Goal: Task Accomplishment & Management: Use online tool/utility

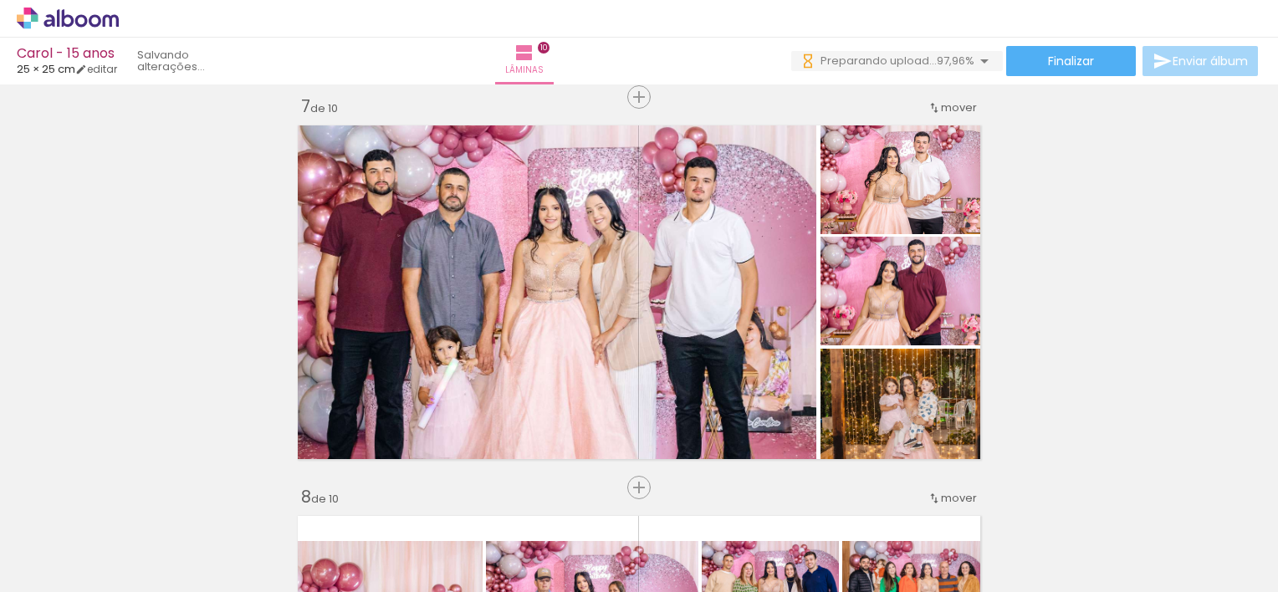
scroll to position [0, 3454]
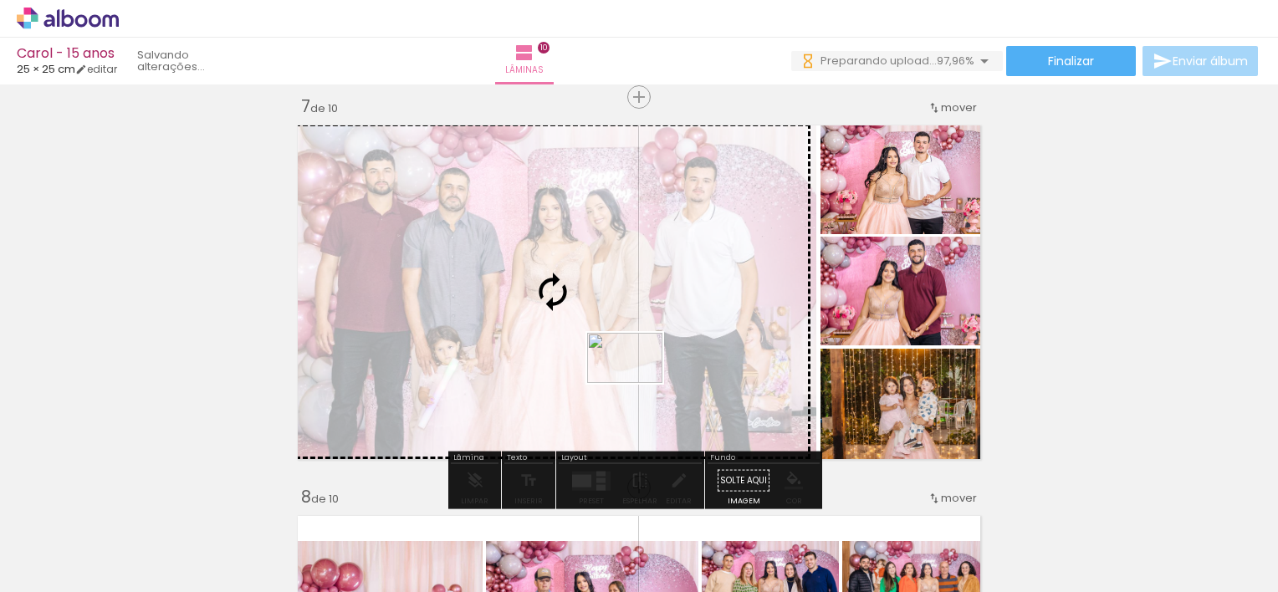
drag, startPoint x: 1205, startPoint y: 545, endPoint x: 642, endPoint y: 384, distance: 585.6
click at [642, 384] on quentale-workspace at bounding box center [639, 296] width 1278 height 592
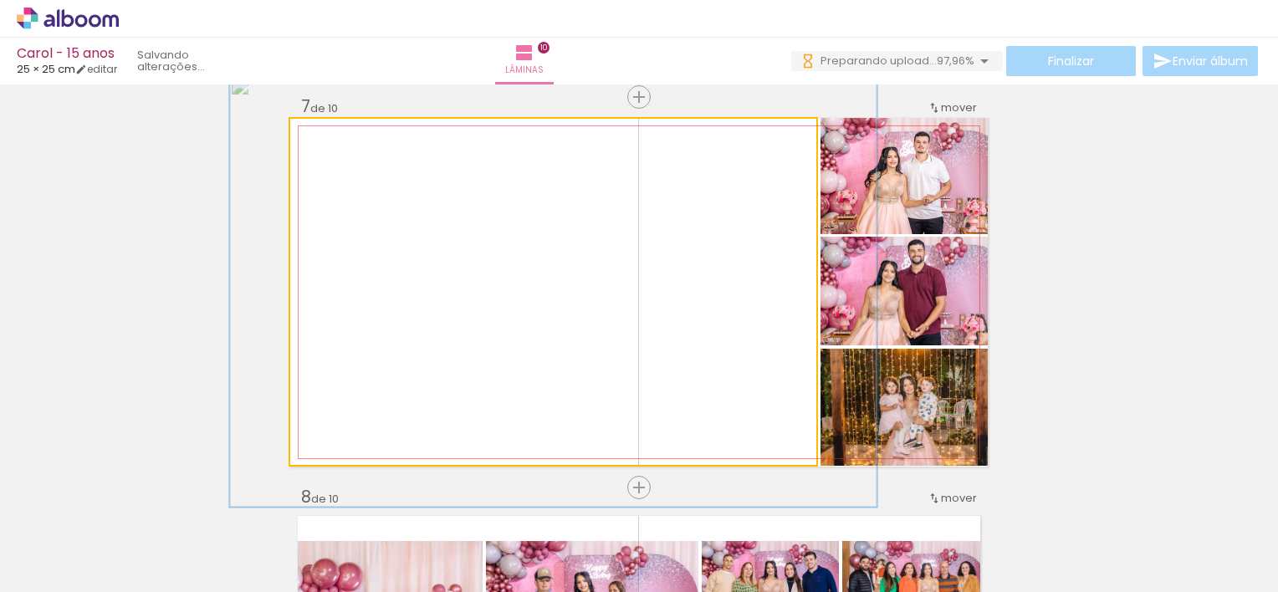
drag, startPoint x: 328, startPoint y: 137, endPoint x: 341, endPoint y: 144, distance: 15.0
type paper-slider "123"
click at [341, 144] on div at bounding box center [343, 136] width 27 height 27
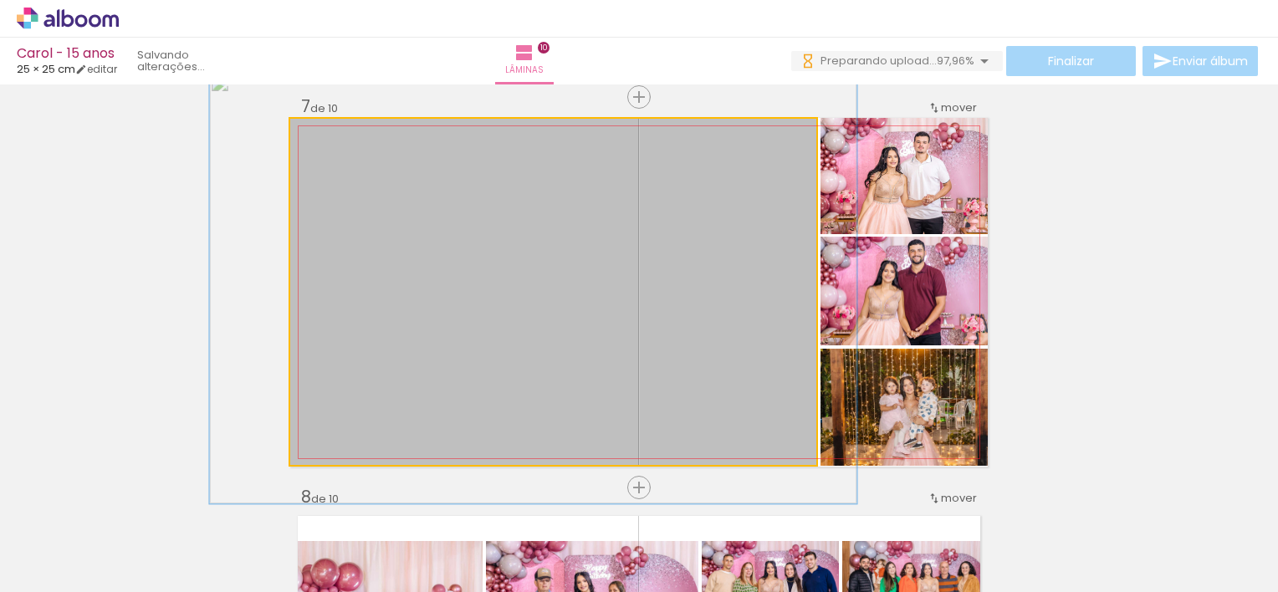
drag, startPoint x: 662, startPoint y: 285, endPoint x: 642, endPoint y: 289, distance: 20.5
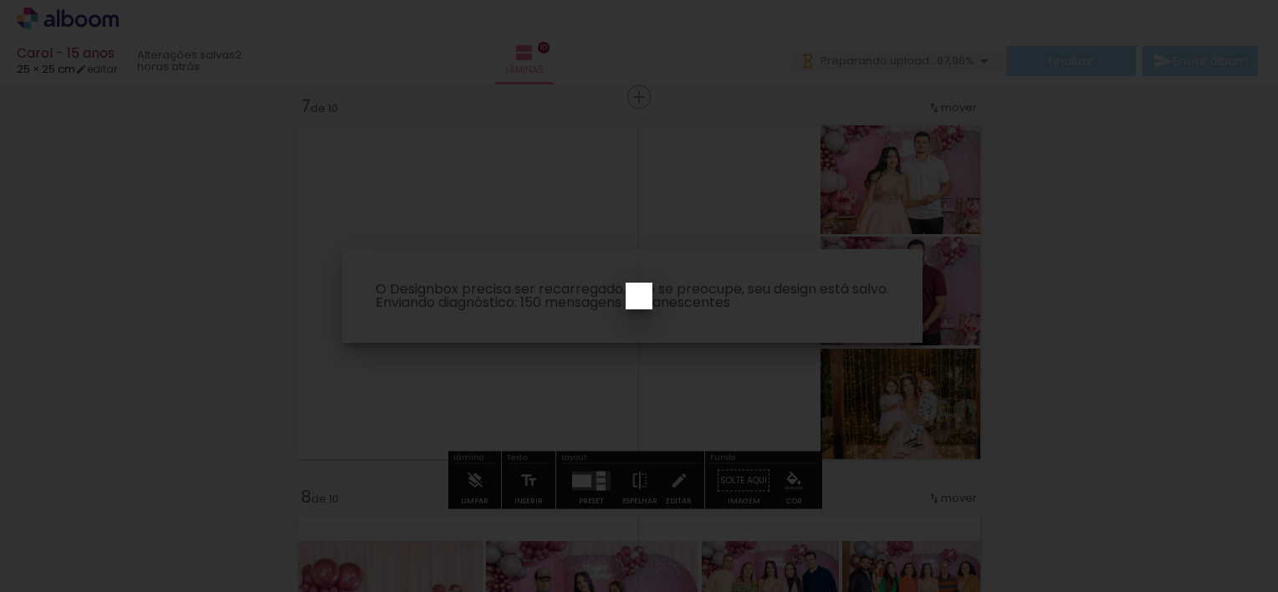
scroll to position [0, 3360]
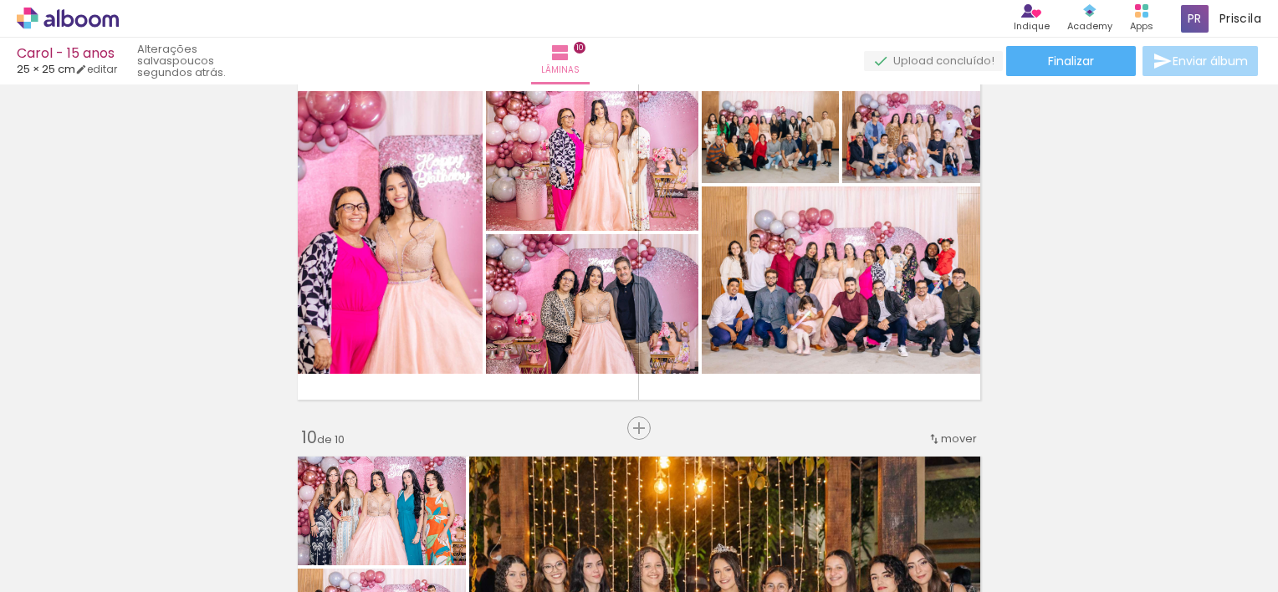
scroll to position [3143, 0]
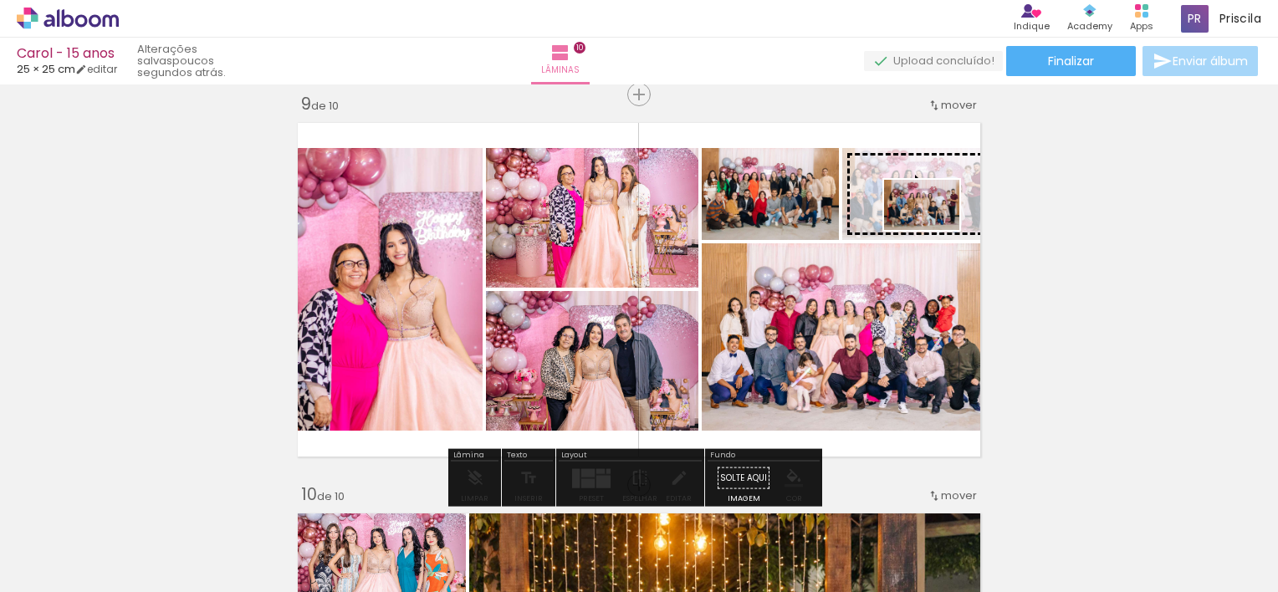
drag, startPoint x: 1117, startPoint y: 550, endPoint x: 934, endPoint y: 230, distance: 368.6
click at [934, 230] on quentale-workspace at bounding box center [639, 296] width 1278 height 592
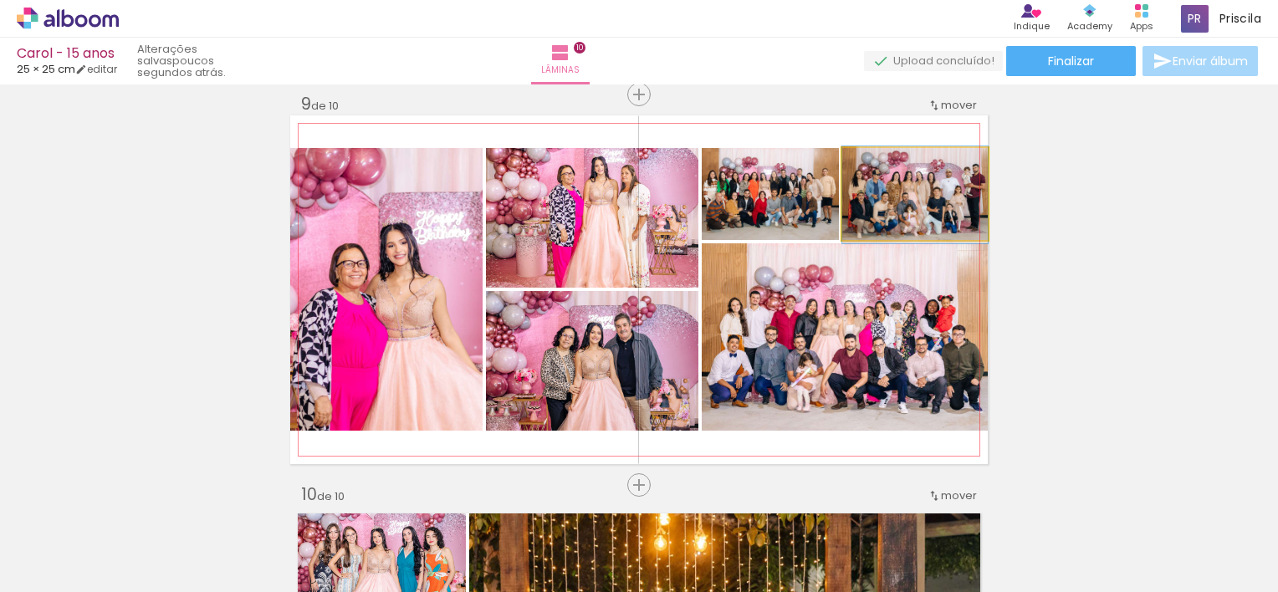
drag, startPoint x: 945, startPoint y: 201, endPoint x: 915, endPoint y: 202, distance: 30.1
drag, startPoint x: 915, startPoint y: 202, endPoint x: 883, endPoint y: 198, distance: 32.0
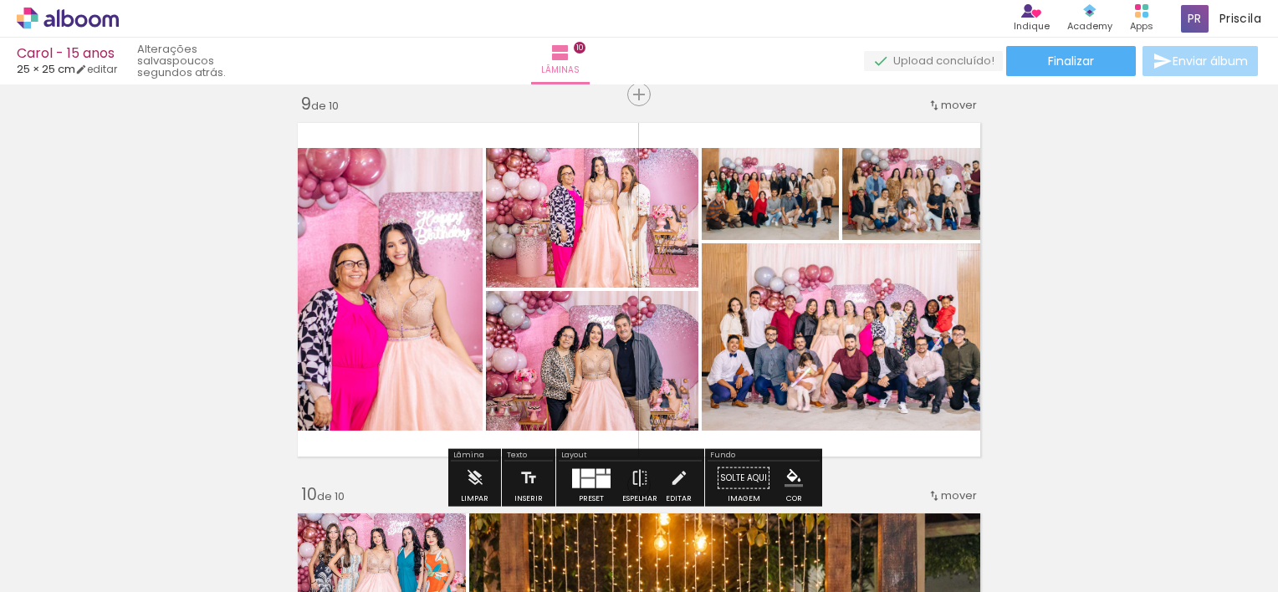
click at [935, 192] on quentale-photo at bounding box center [915, 194] width 146 height 92
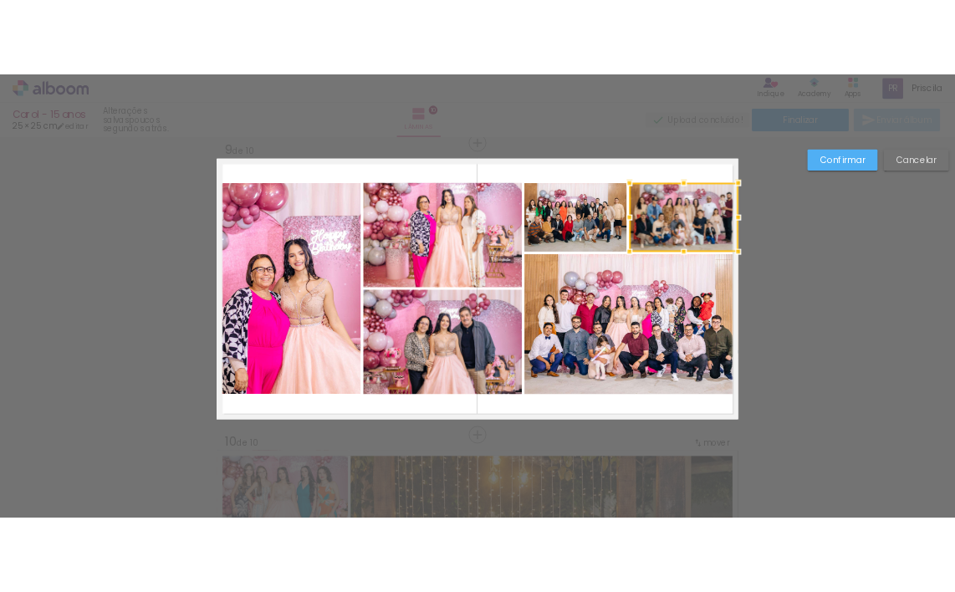
scroll to position [3146, 0]
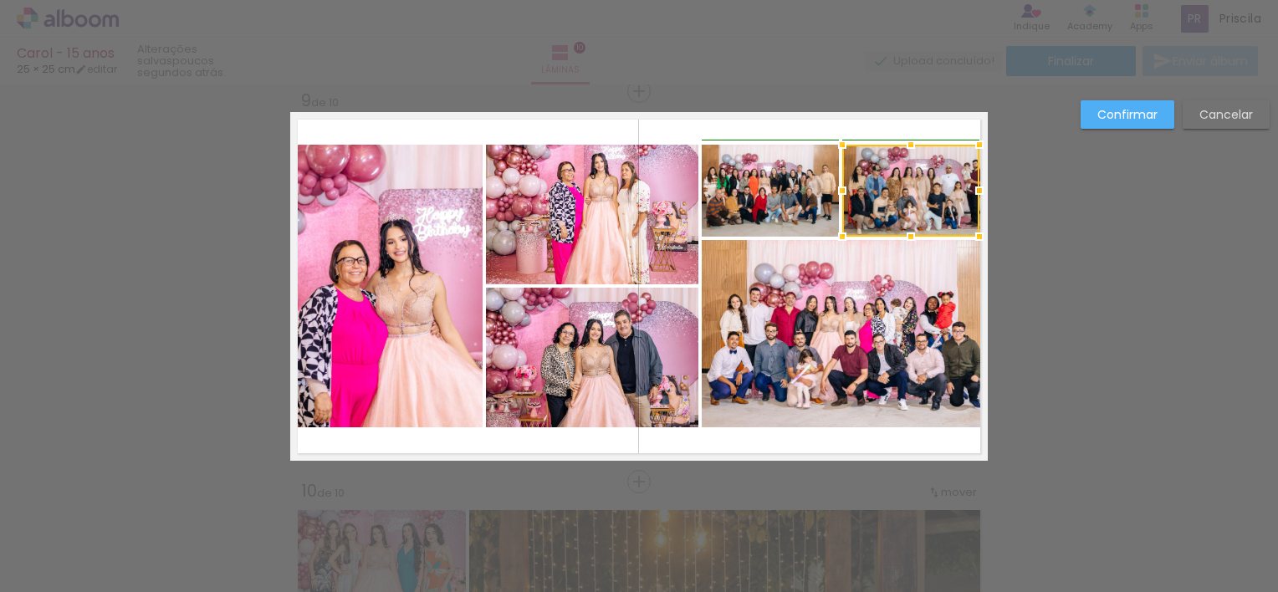
drag, startPoint x: 988, startPoint y: 192, endPoint x: 977, endPoint y: 191, distance: 11.0
click at [977, 191] on div at bounding box center [979, 190] width 33 height 33
click at [0, 0] on div "Confirmar Cancelar" at bounding box center [0, 0] width 0 height 0
click at [0, 0] on slot "Confirmar" at bounding box center [0, 0] width 0 height 0
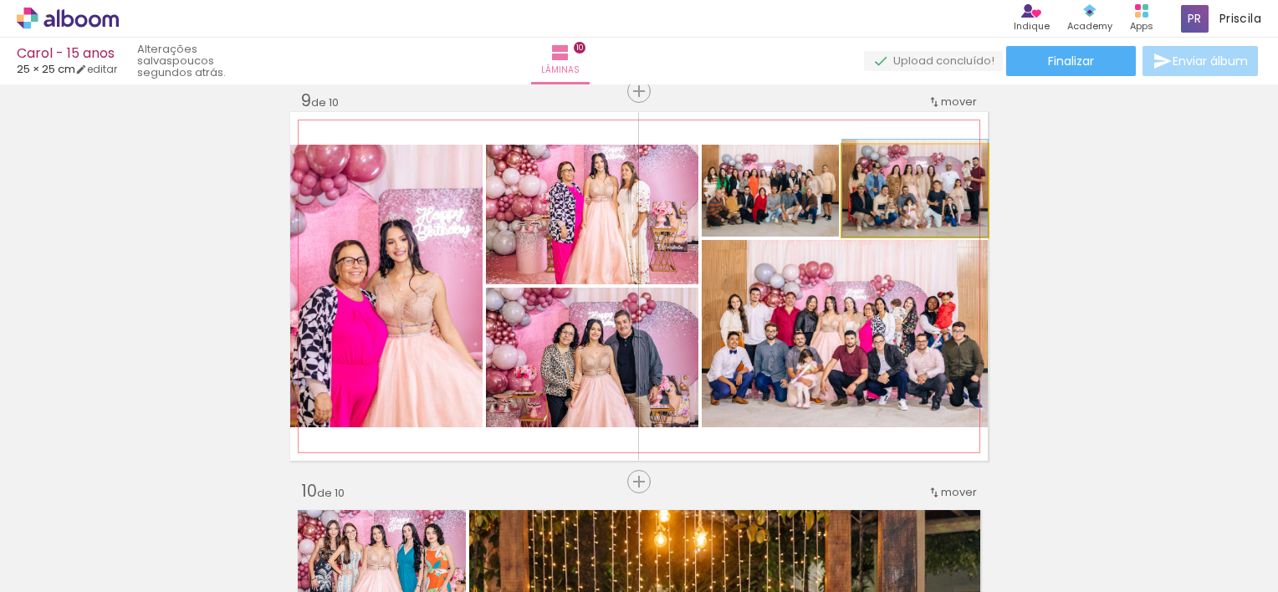
drag, startPoint x: 923, startPoint y: 181, endPoint x: 880, endPoint y: 177, distance: 42.8
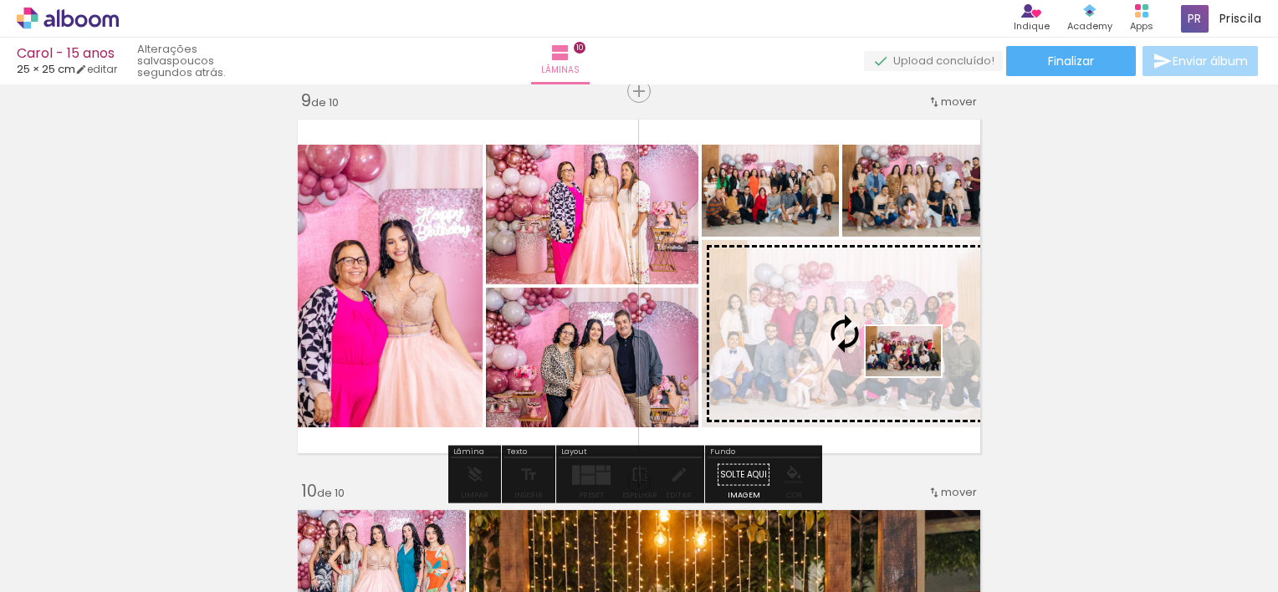
drag, startPoint x: 1214, startPoint y: 535, endPoint x: 916, endPoint y: 376, distance: 337.5
click at [916, 376] on quentale-workspace at bounding box center [639, 296] width 1278 height 592
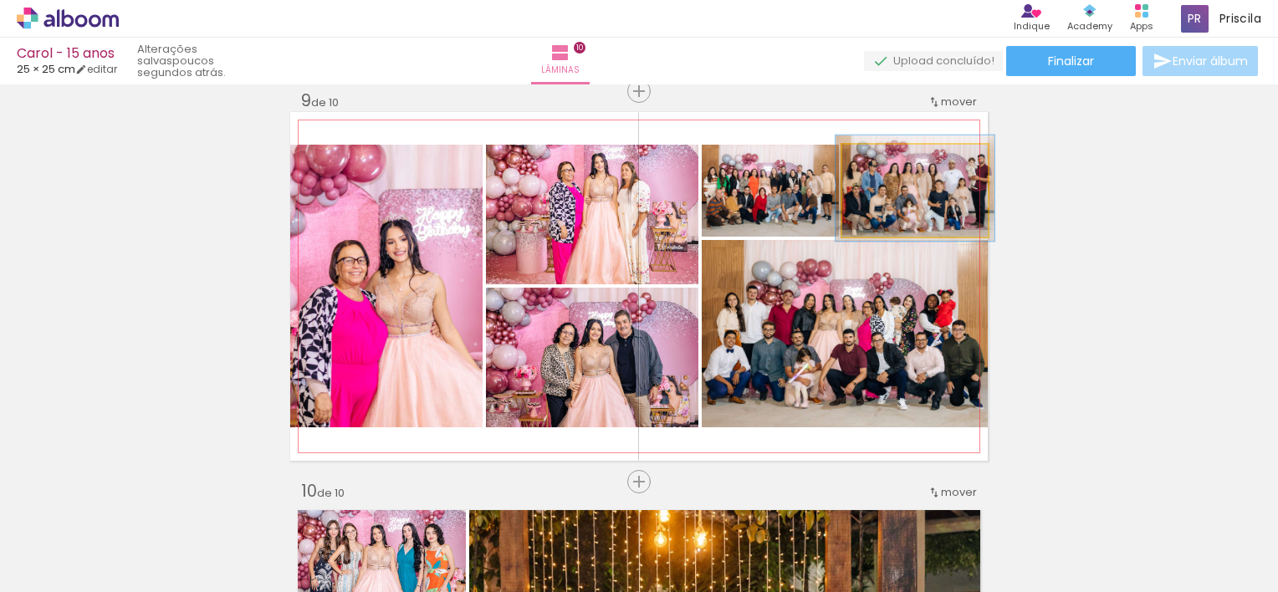
type paper-slider "109"
click at [880, 163] on div at bounding box center [886, 162] width 15 height 15
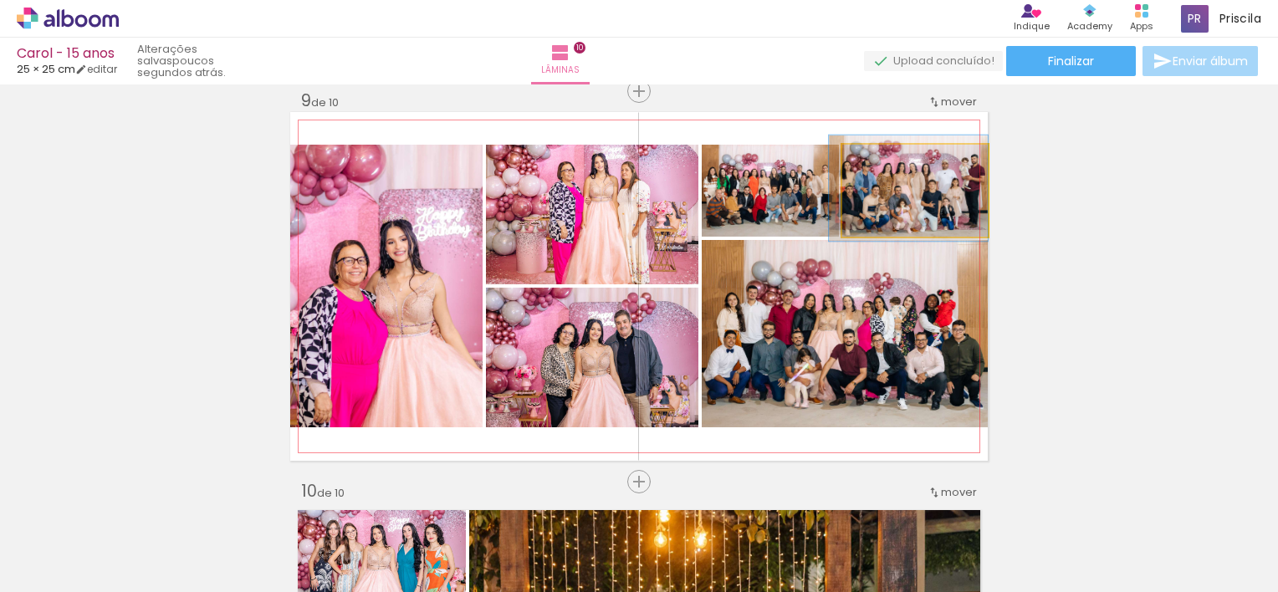
drag, startPoint x: 949, startPoint y: 205, endPoint x: 934, endPoint y: 205, distance: 15.1
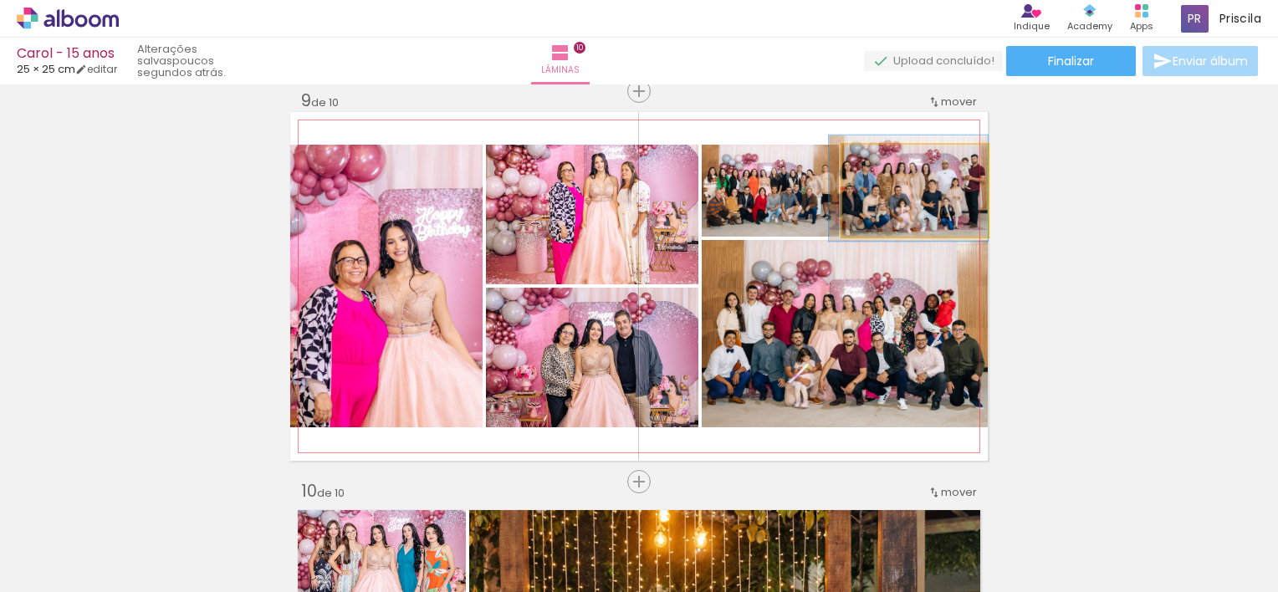
click at [953, 182] on quentale-photo at bounding box center [915, 191] width 146 height 92
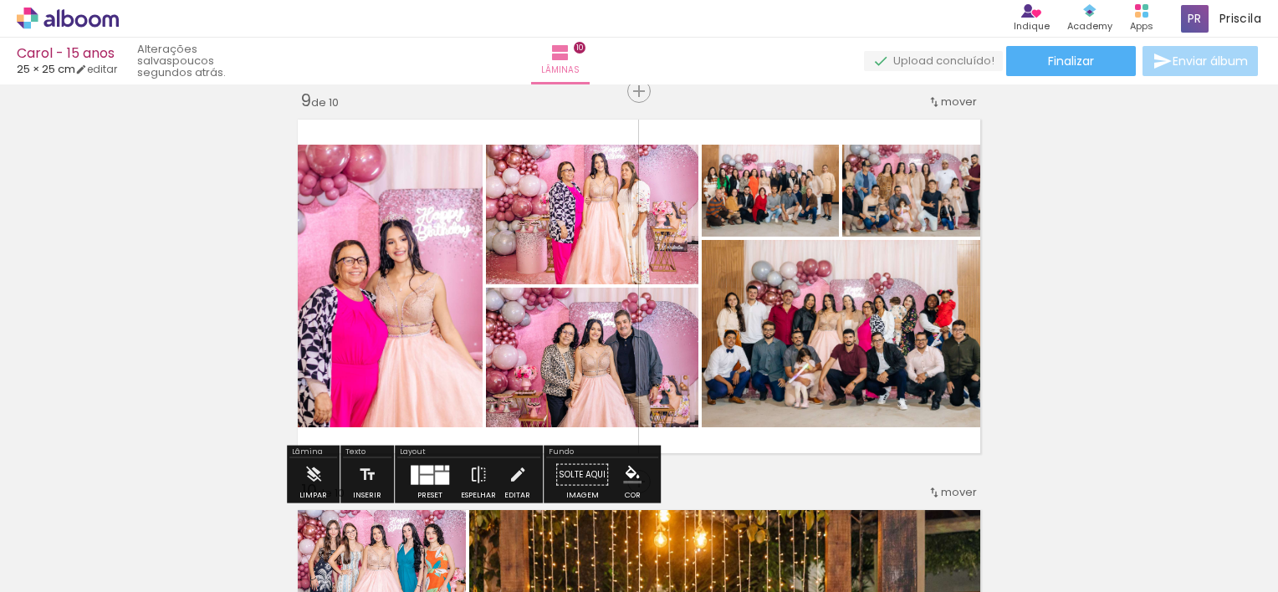
scroll to position [0, 3359]
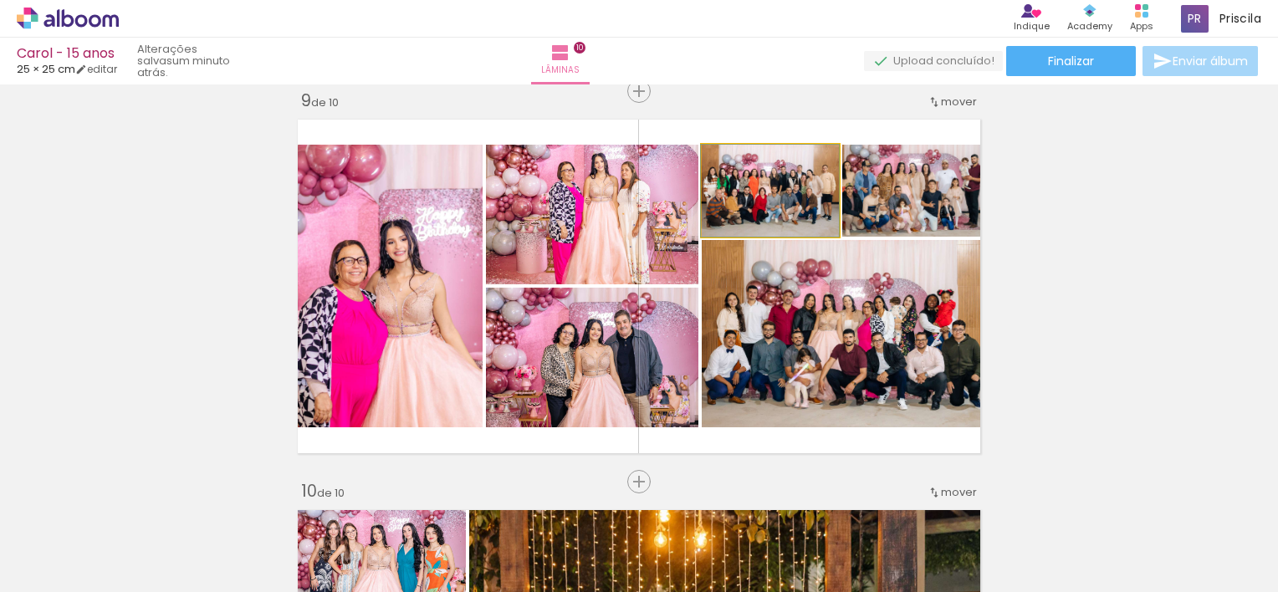
click at [776, 207] on quentale-photo at bounding box center [770, 191] width 137 height 92
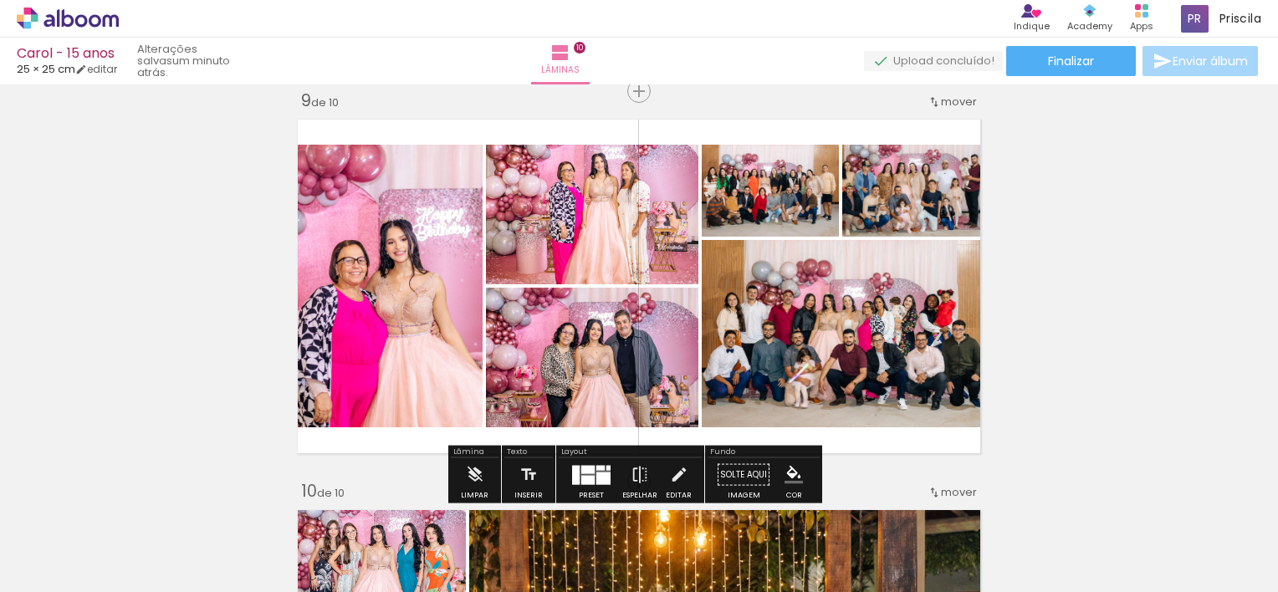
click at [870, 194] on div "P&B" at bounding box center [863, 188] width 33 height 25
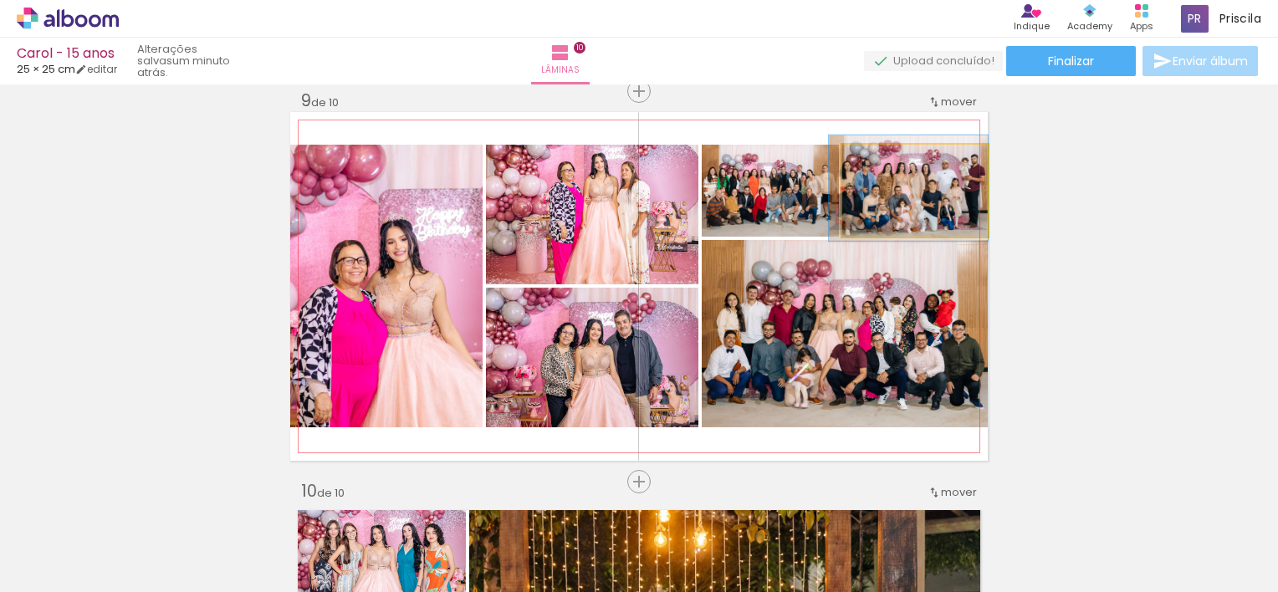
click at [947, 202] on quentale-photo at bounding box center [915, 191] width 146 height 92
drag, startPoint x: 947, startPoint y: 202, endPoint x: 927, endPoint y: 203, distance: 20.1
click at [927, 203] on quentale-photo at bounding box center [915, 191] width 146 height 92
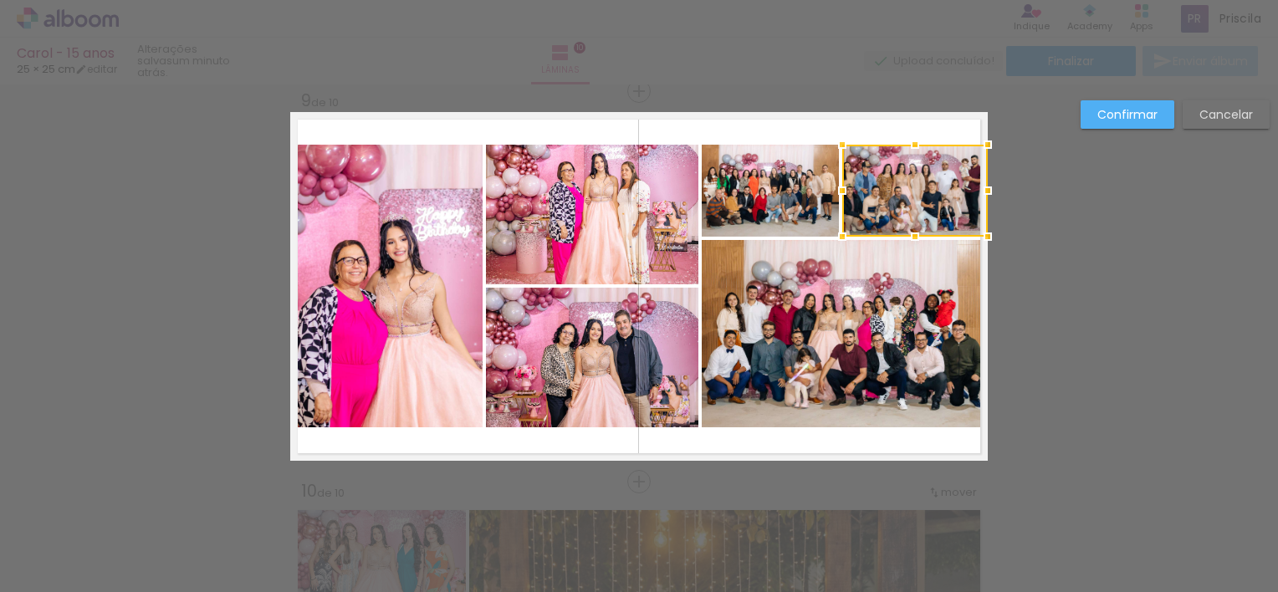
click at [927, 203] on div at bounding box center [915, 191] width 146 height 92
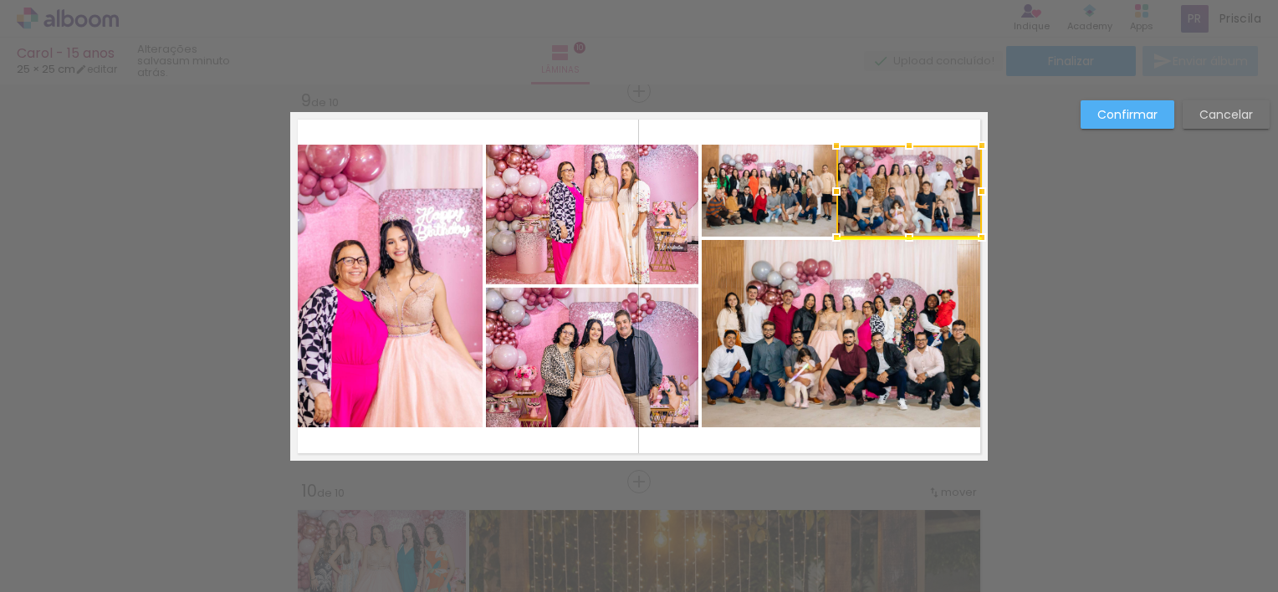
click at [921, 204] on div at bounding box center [909, 192] width 146 height 92
click at [0, 0] on div "Confirmar Cancelar" at bounding box center [0, 0] width 0 height 0
click at [0, 0] on slot "Confirmar" at bounding box center [0, 0] width 0 height 0
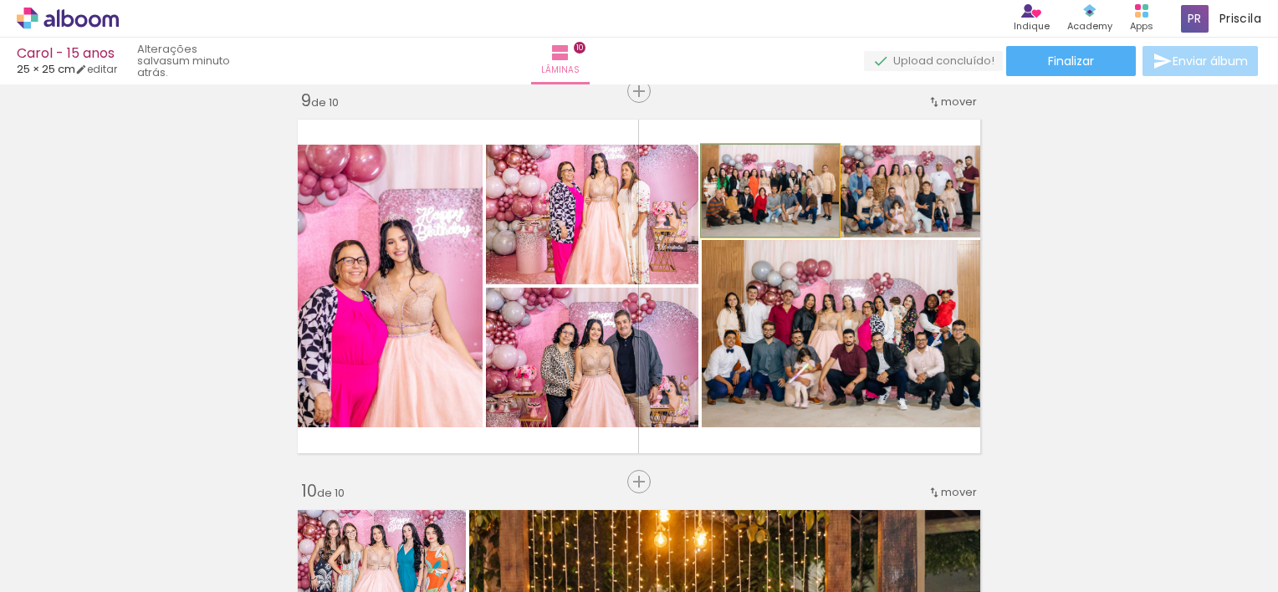
click at [793, 184] on quentale-photo at bounding box center [770, 191] width 137 height 92
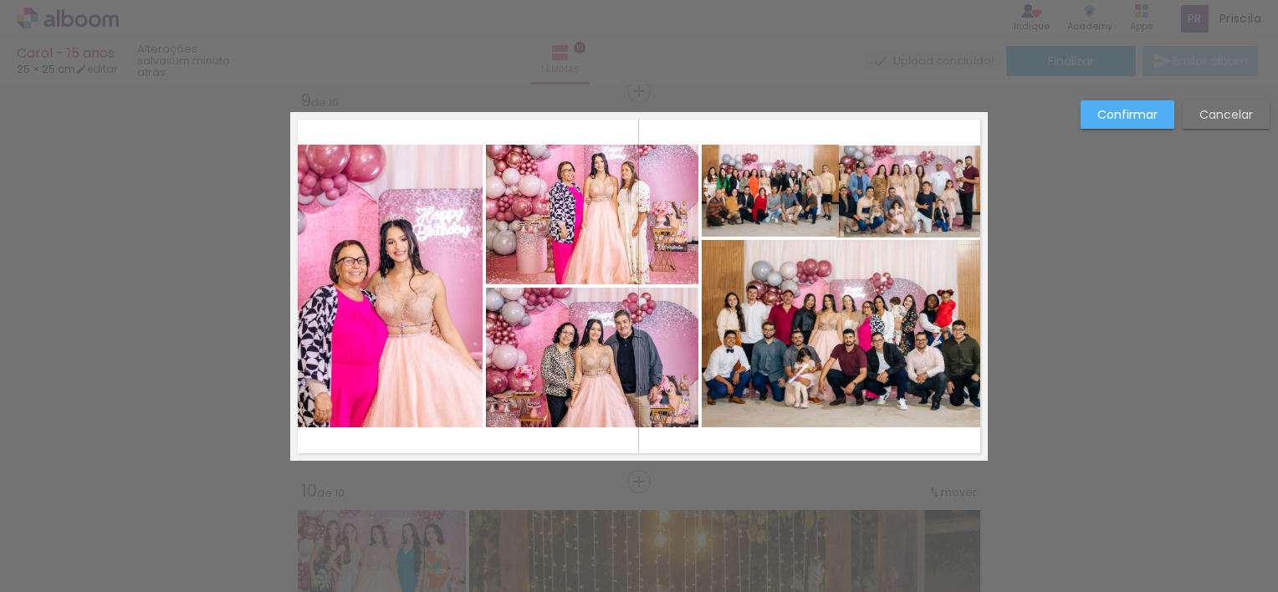
click at [801, 199] on quentale-photo at bounding box center [770, 191] width 137 height 92
click at [801, 199] on div at bounding box center [770, 191] width 137 height 92
click at [827, 196] on div at bounding box center [833, 190] width 33 height 33
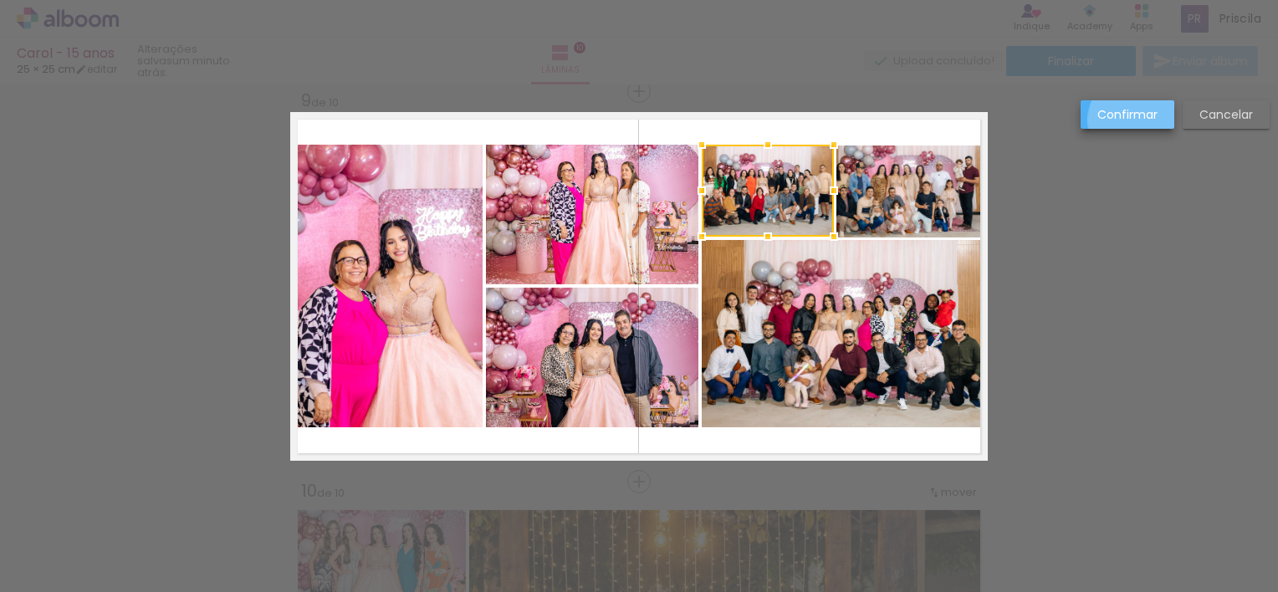
click at [0, 0] on slot "Confirmar" at bounding box center [0, 0] width 0 height 0
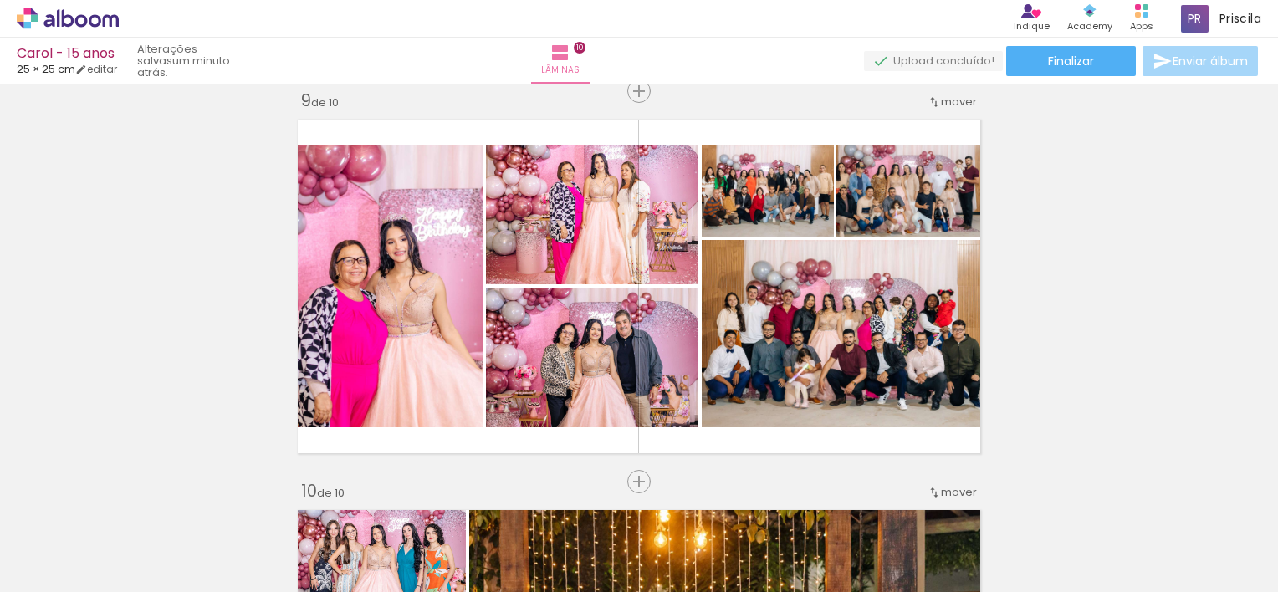
scroll to position [0, 3360]
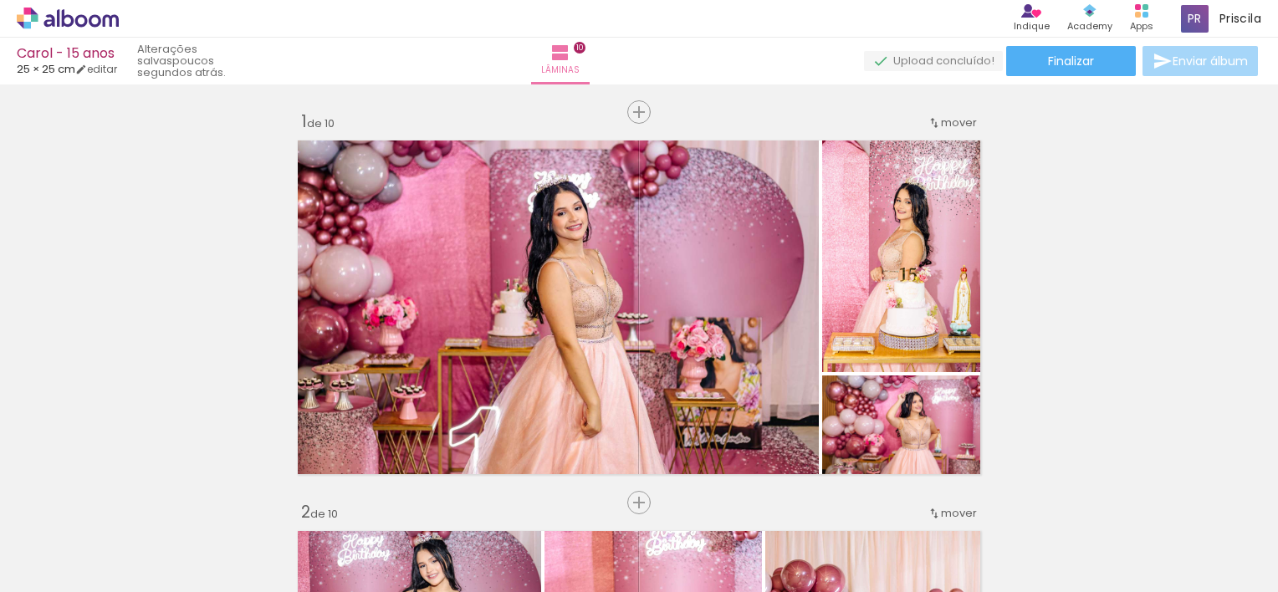
click at [66, 571] on span "Adicionar Fotos" at bounding box center [59, 569] width 50 height 18
click at [0, 0] on input "file" at bounding box center [0, 0] width 0 height 0
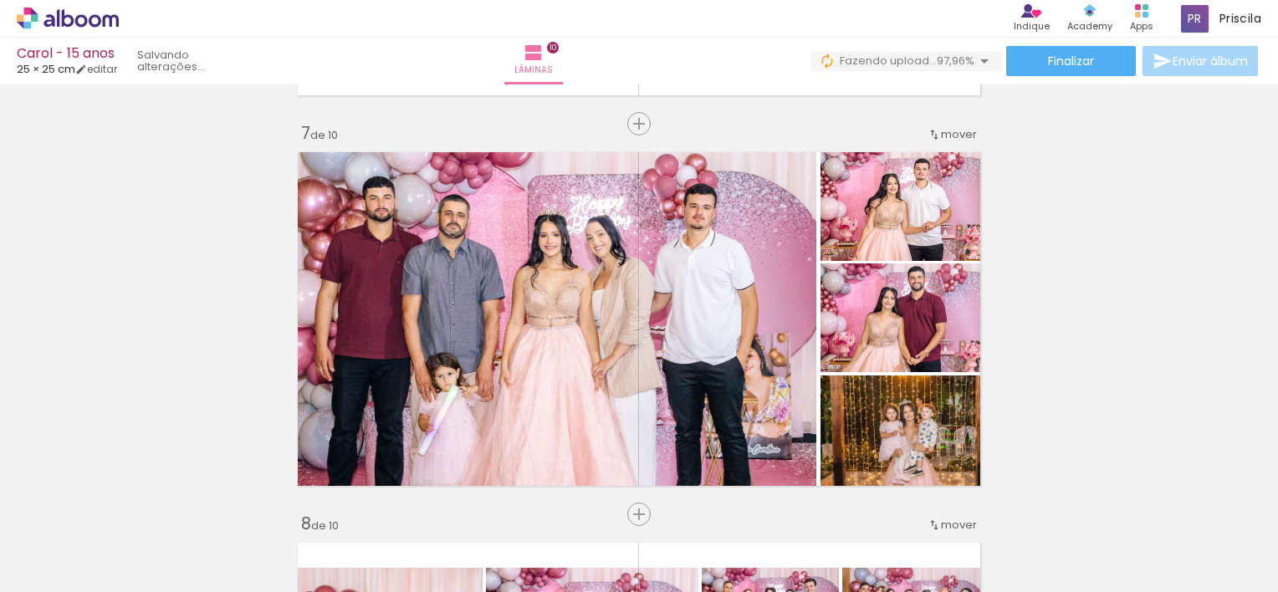
scroll to position [0, 3454]
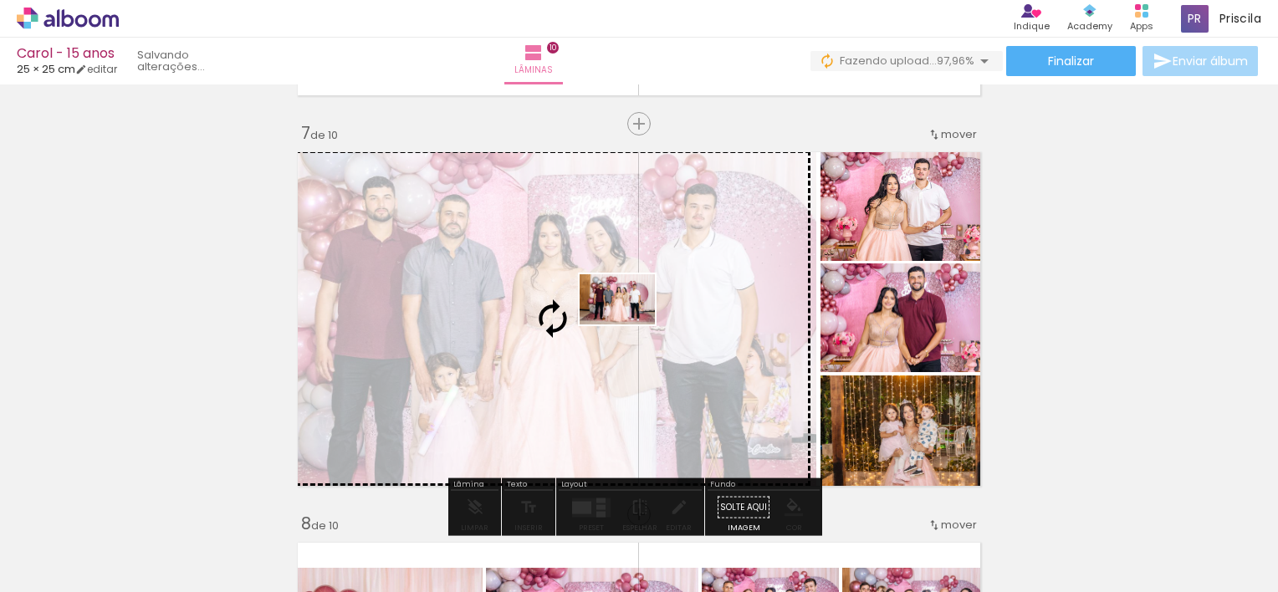
drag, startPoint x: 1215, startPoint y: 552, endPoint x: 630, endPoint y: 325, distance: 628.2
click at [630, 325] on quentale-workspace at bounding box center [639, 296] width 1278 height 592
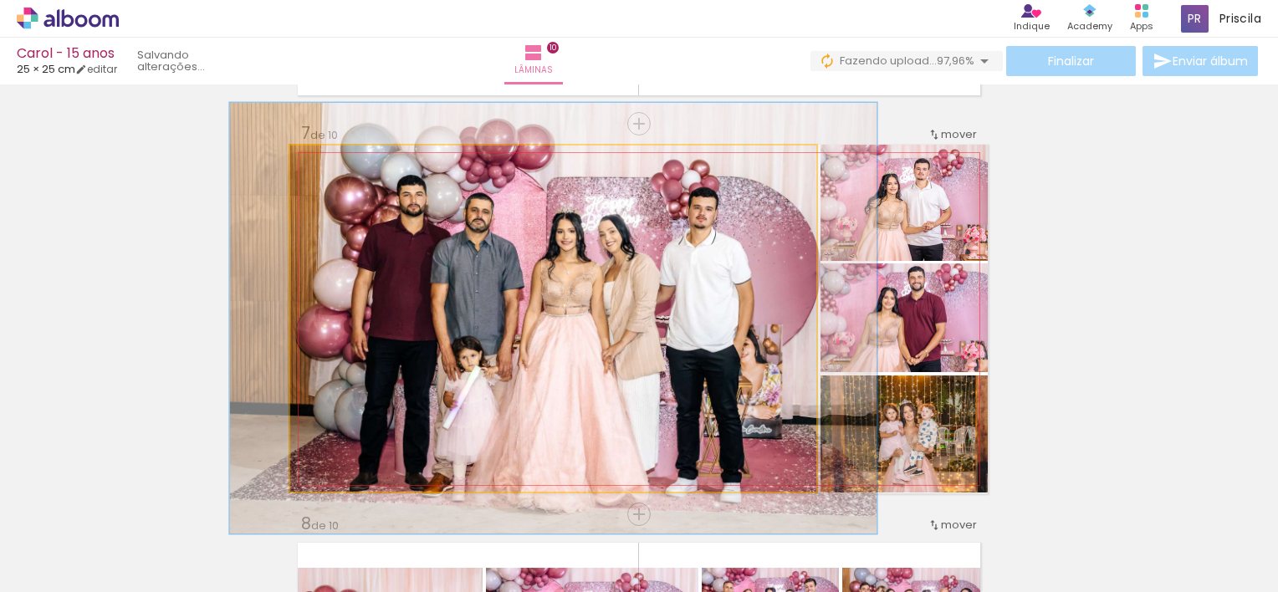
drag, startPoint x: 322, startPoint y: 164, endPoint x: 335, endPoint y: 165, distance: 13.4
click at [335, 165] on div at bounding box center [342, 163] width 15 height 15
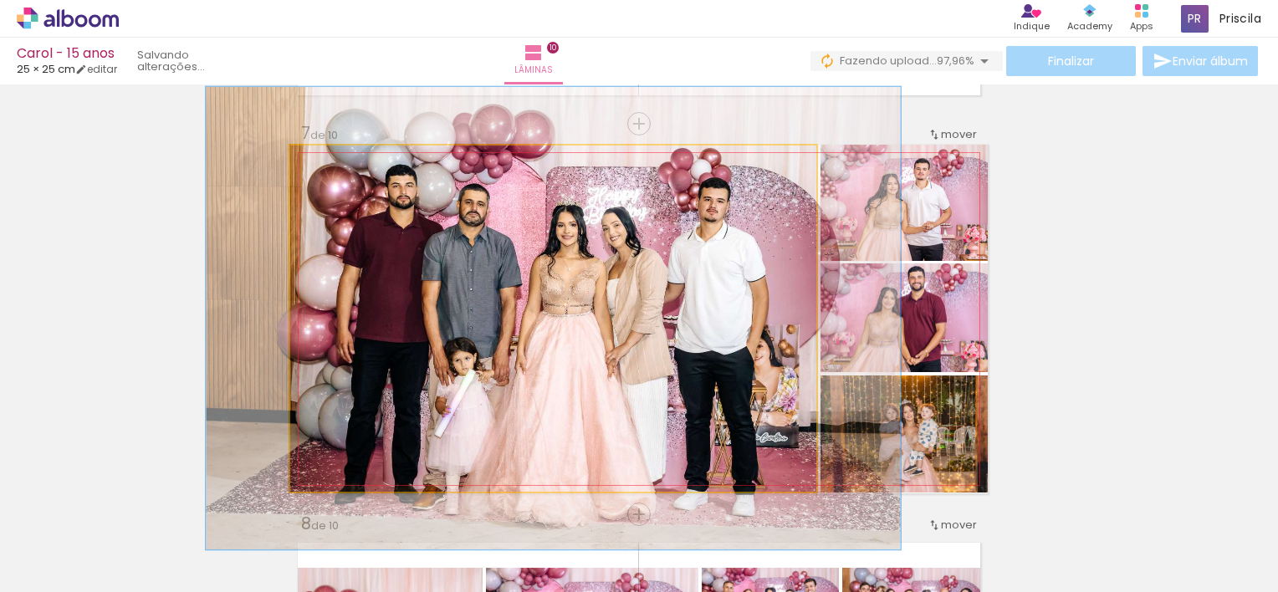
type paper-slider "132"
click at [343, 167] on div at bounding box center [350, 163] width 15 height 15
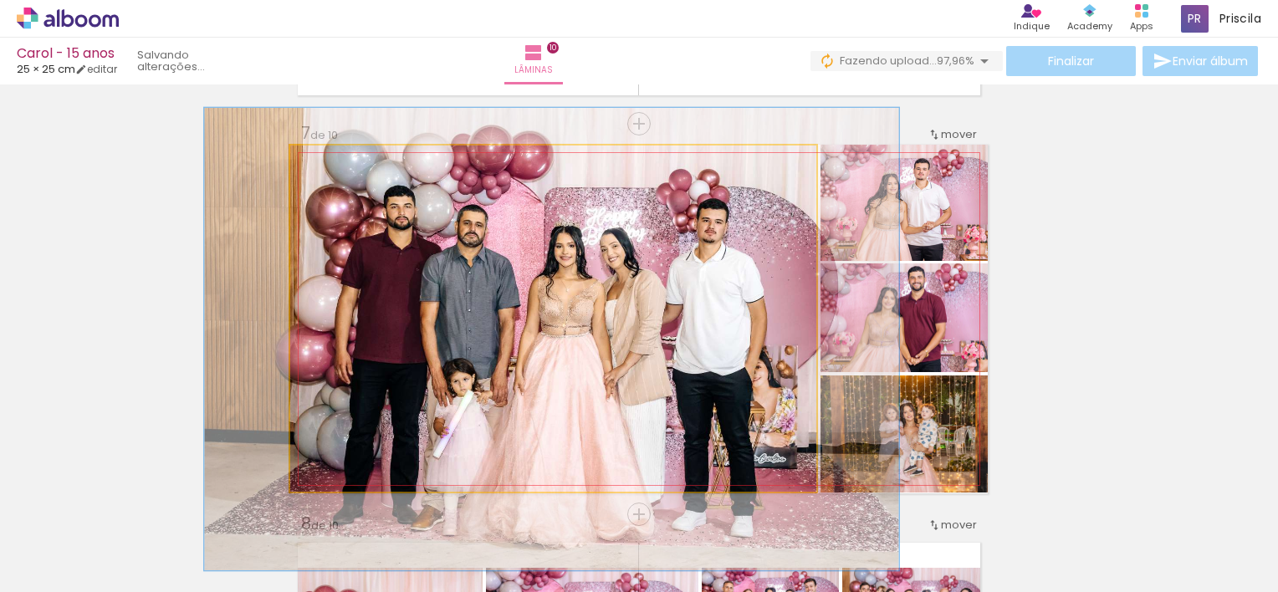
drag, startPoint x: 532, startPoint y: 296, endPoint x: 530, endPoint y: 317, distance: 21.0
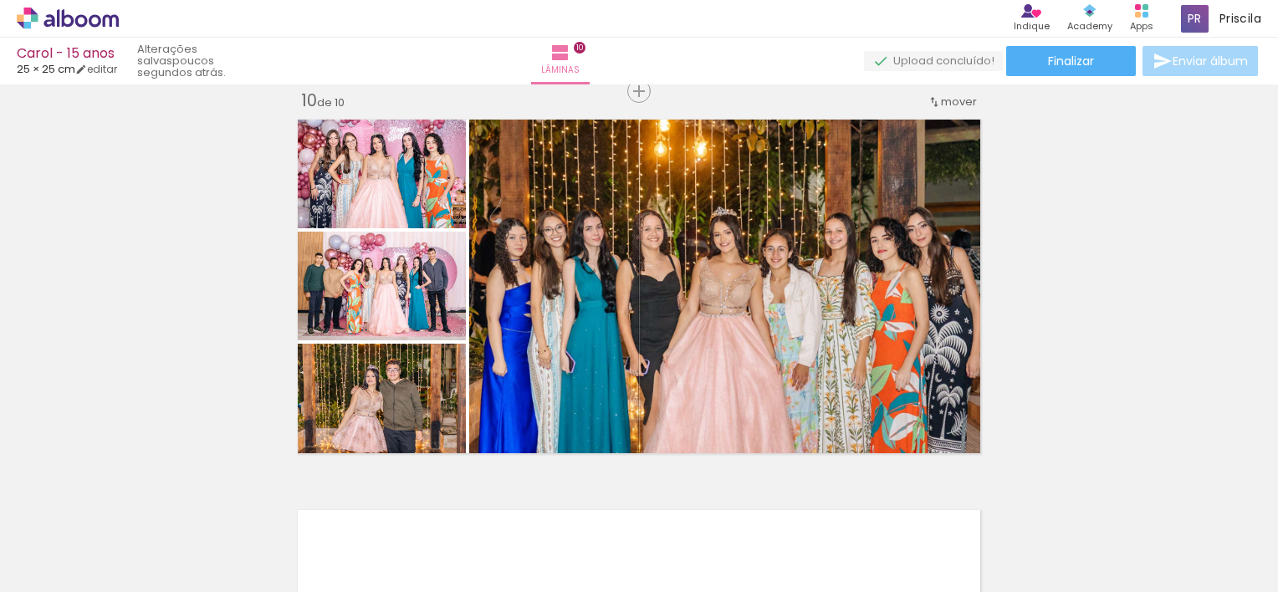
scroll to position [3543, 0]
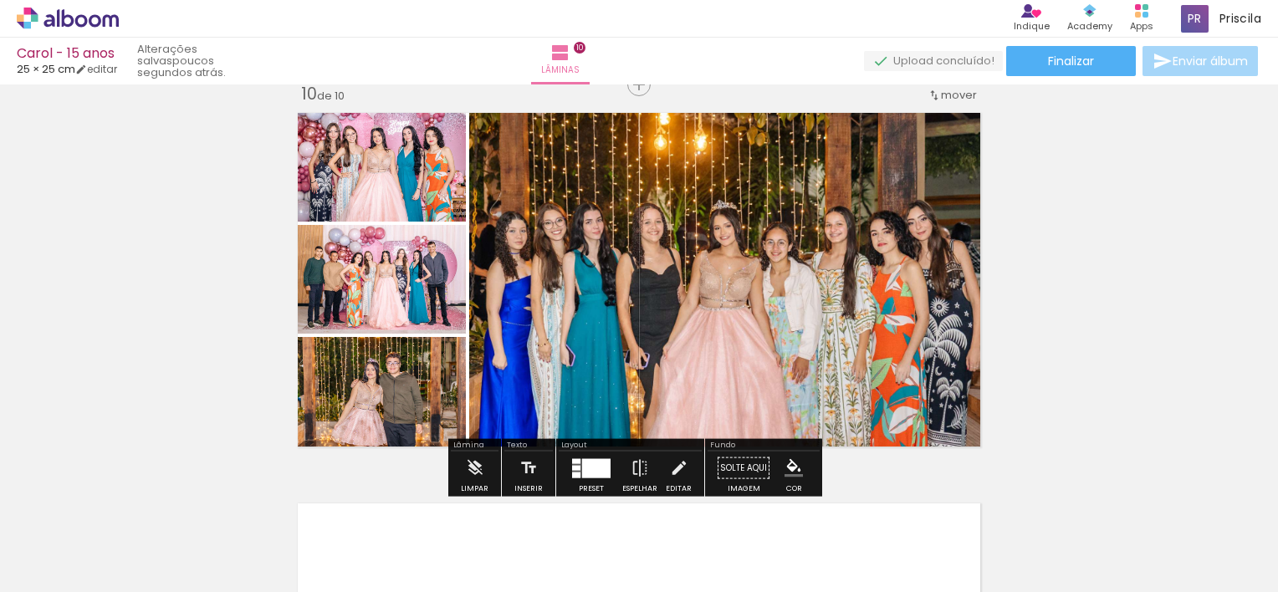
click at [38, 572] on span "Adicionar Fotos" at bounding box center [59, 569] width 50 height 18
click at [0, 0] on input "file" at bounding box center [0, 0] width 0 height 0
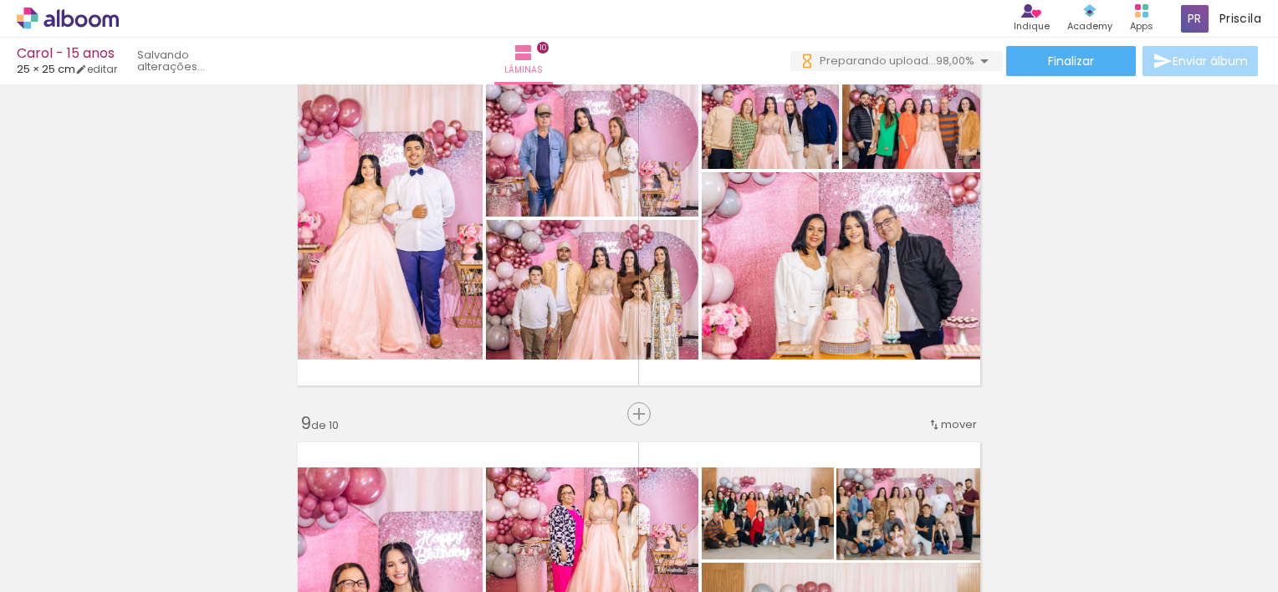
scroll to position [2778, 0]
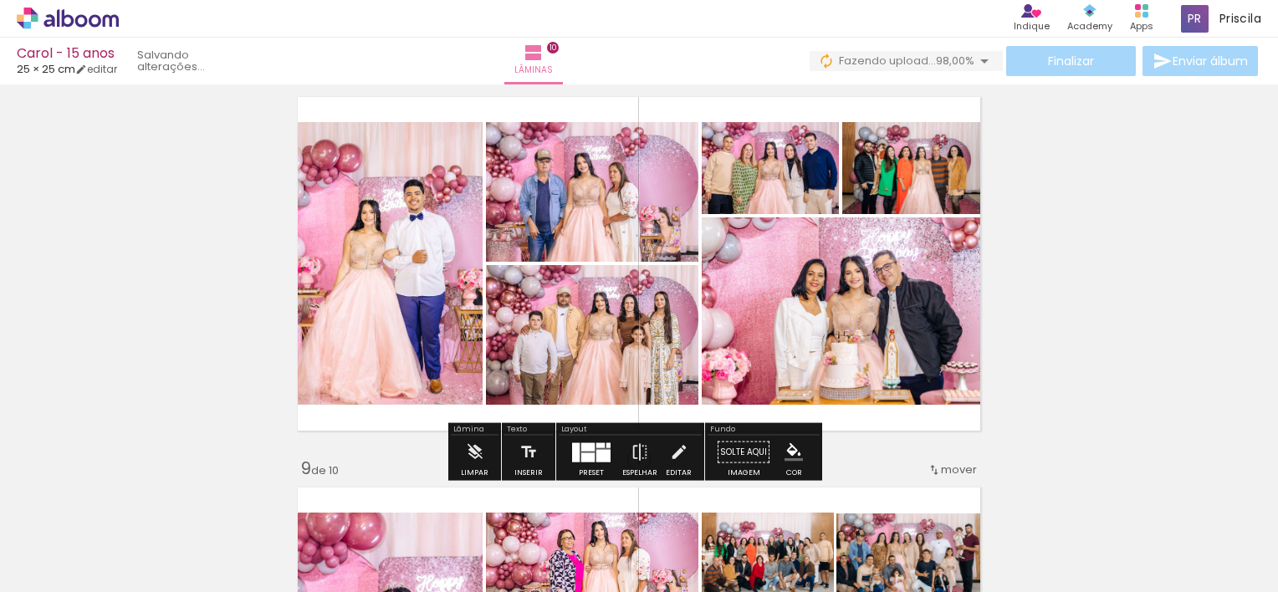
scroll to position [0, 3548]
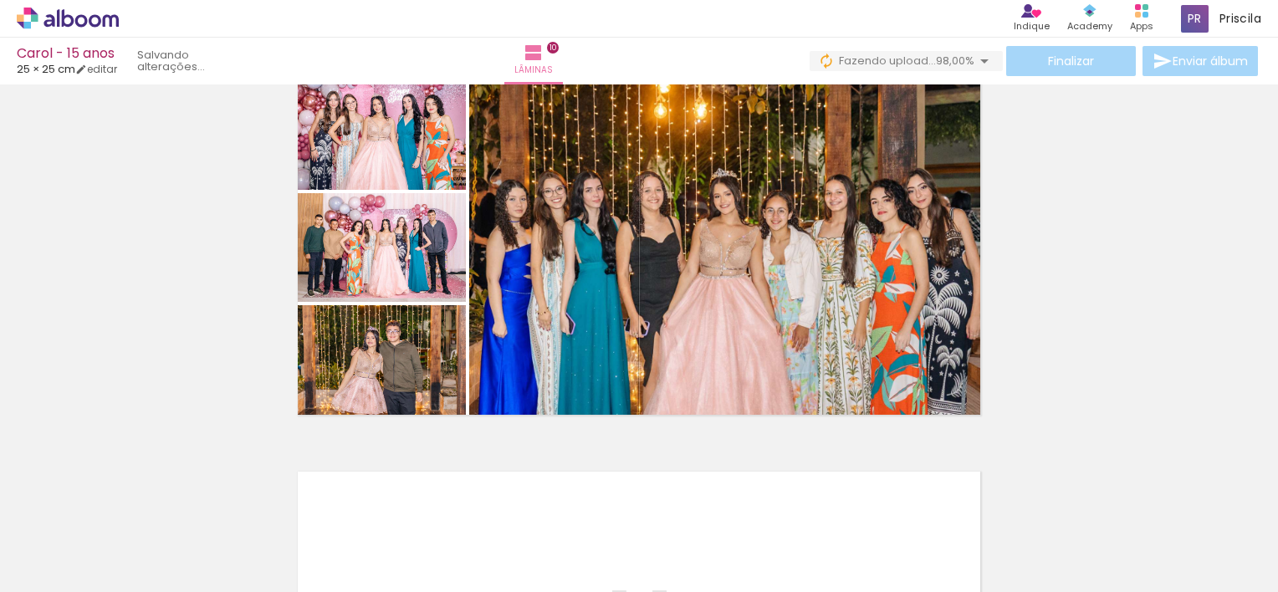
scroll to position [3563, 0]
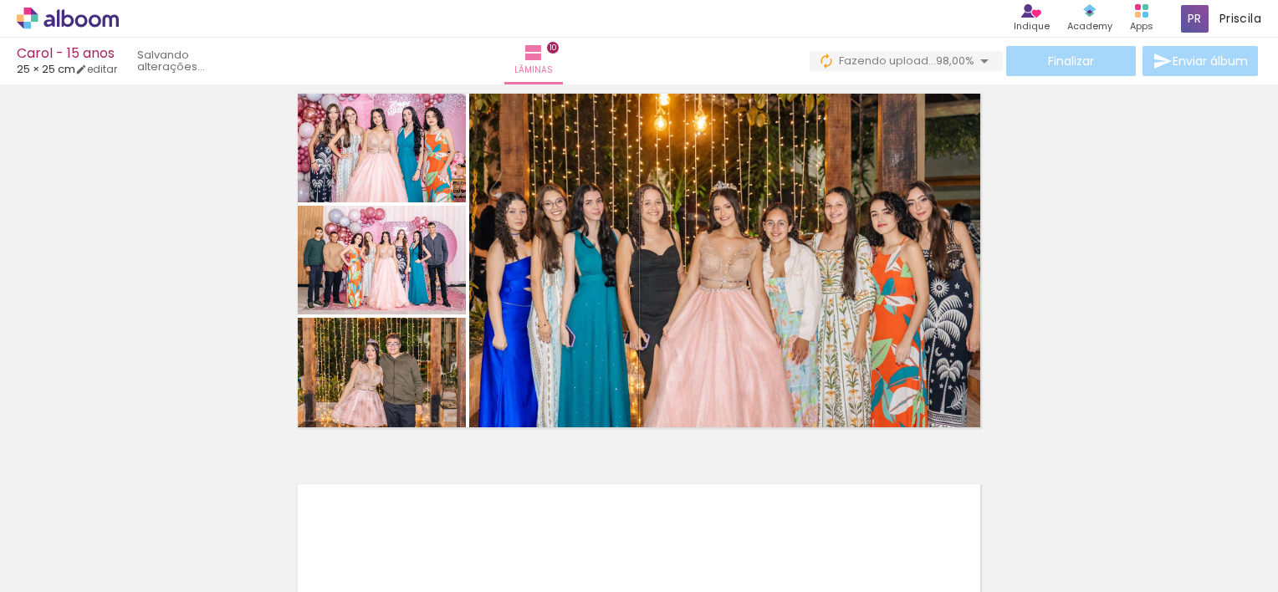
click at [64, 563] on span "Adicionar Fotos" at bounding box center [59, 569] width 50 height 18
click at [0, 0] on input "file" at bounding box center [0, 0] width 0 height 0
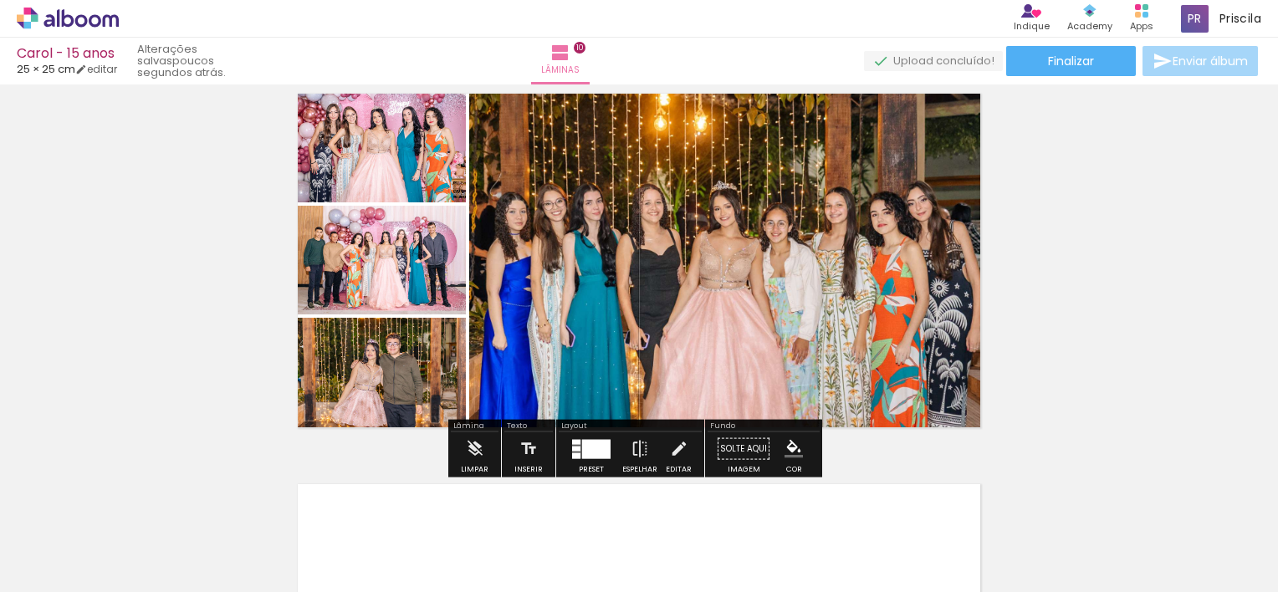
scroll to position [0, 3641]
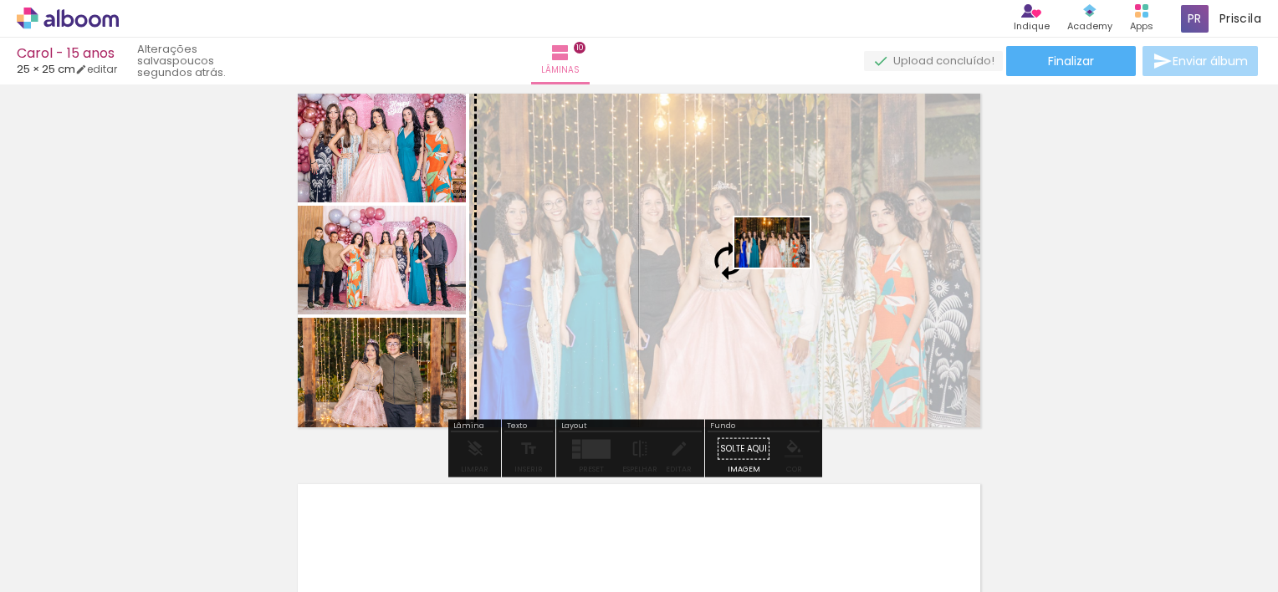
drag, startPoint x: 1228, startPoint y: 524, endPoint x: 785, endPoint y: 268, distance: 511.9
click at [785, 268] on quentale-workspace at bounding box center [639, 296] width 1278 height 592
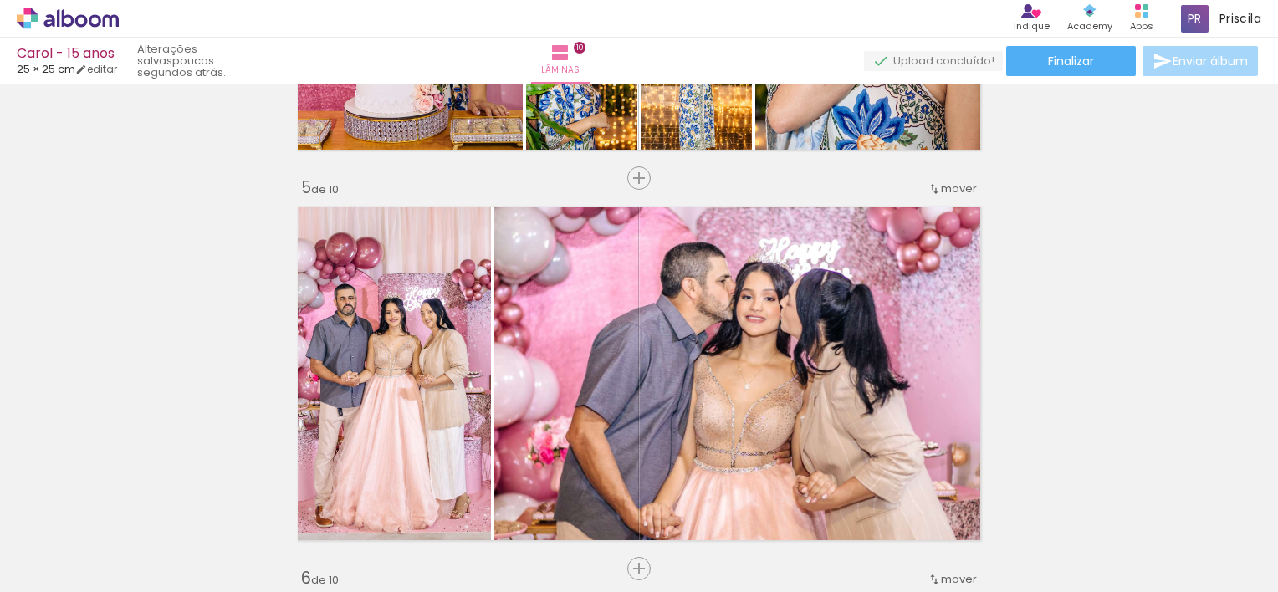
scroll to position [1491, 0]
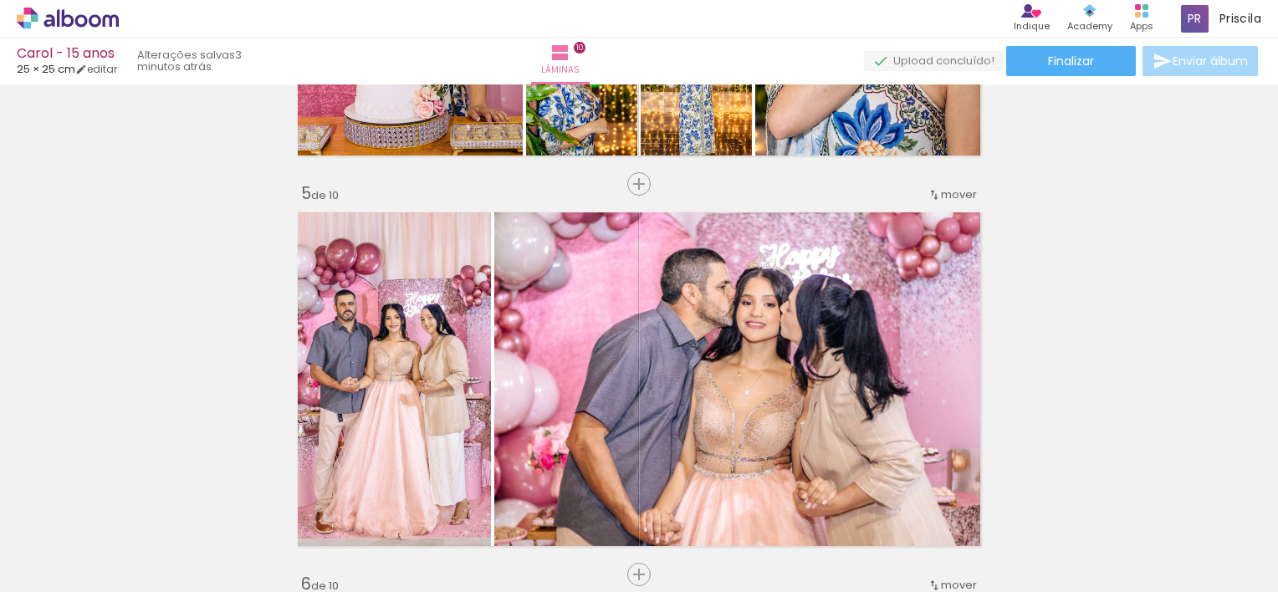
scroll to position [0, 3641]
click at [63, 575] on span "Adicionar Fotos" at bounding box center [59, 569] width 50 height 18
click at [0, 0] on input "file" at bounding box center [0, 0] width 0 height 0
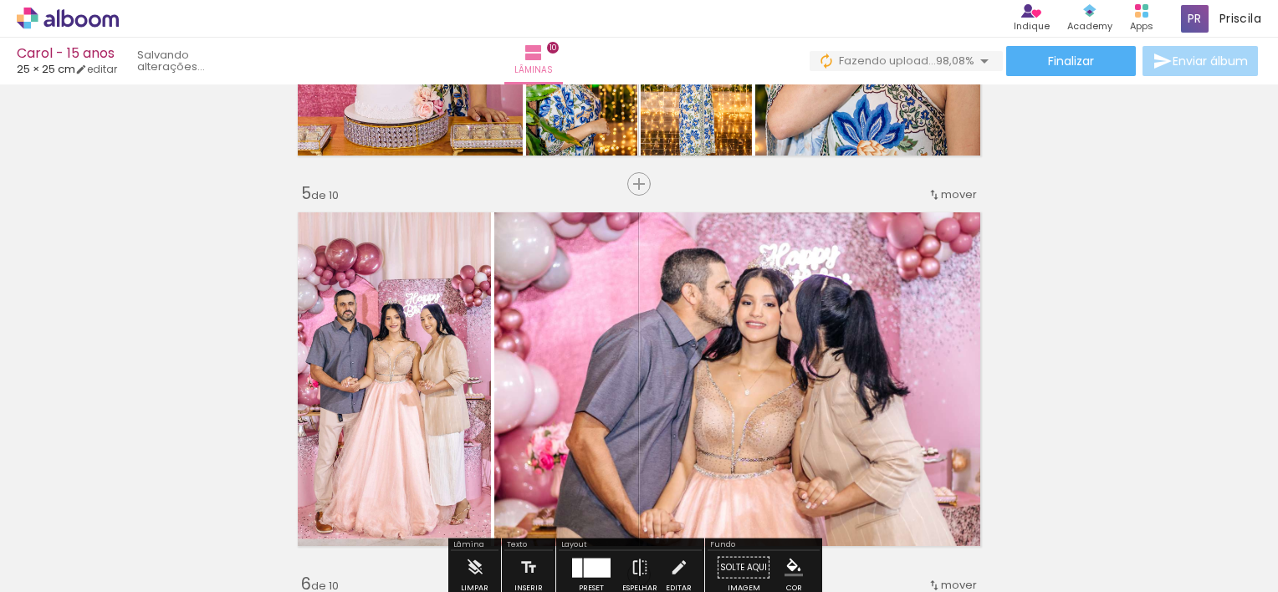
scroll to position [0, 3735]
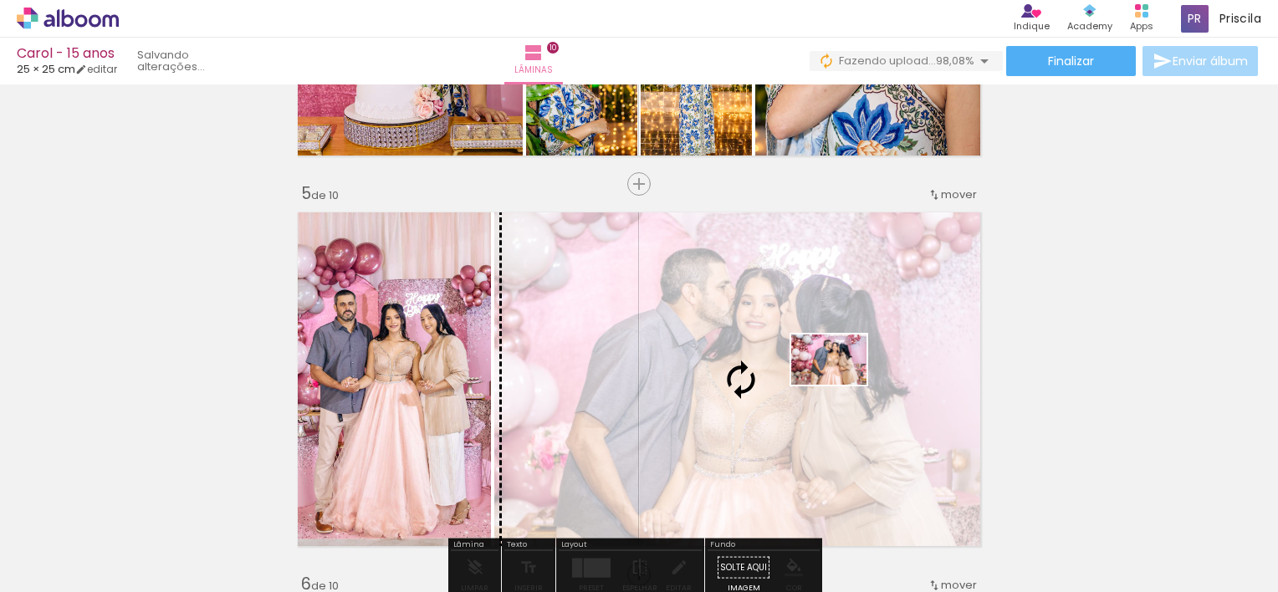
drag, startPoint x: 1227, startPoint y: 526, endPoint x: 842, endPoint y: 385, distance: 410.7
click at [842, 385] on quentale-workspace at bounding box center [639, 296] width 1278 height 592
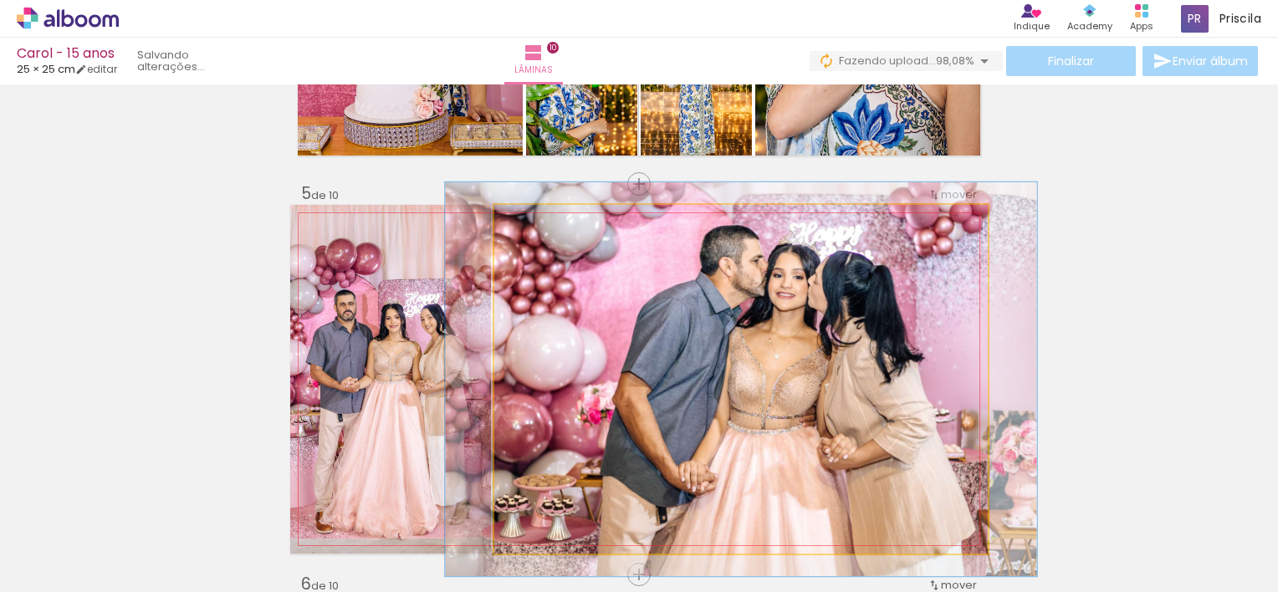
drag, startPoint x: 529, startPoint y: 224, endPoint x: 539, endPoint y: 224, distance: 9.2
click at [539, 224] on div at bounding box center [541, 222] width 15 height 15
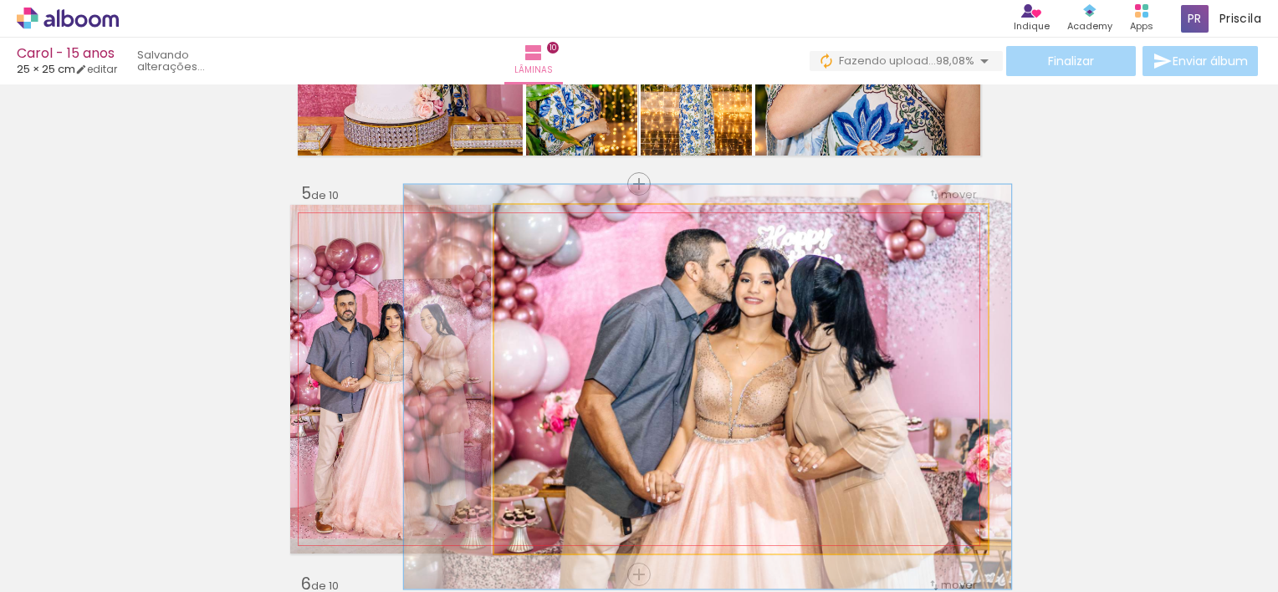
drag, startPoint x: 714, startPoint y: 361, endPoint x: 680, endPoint y: 369, distance: 34.3
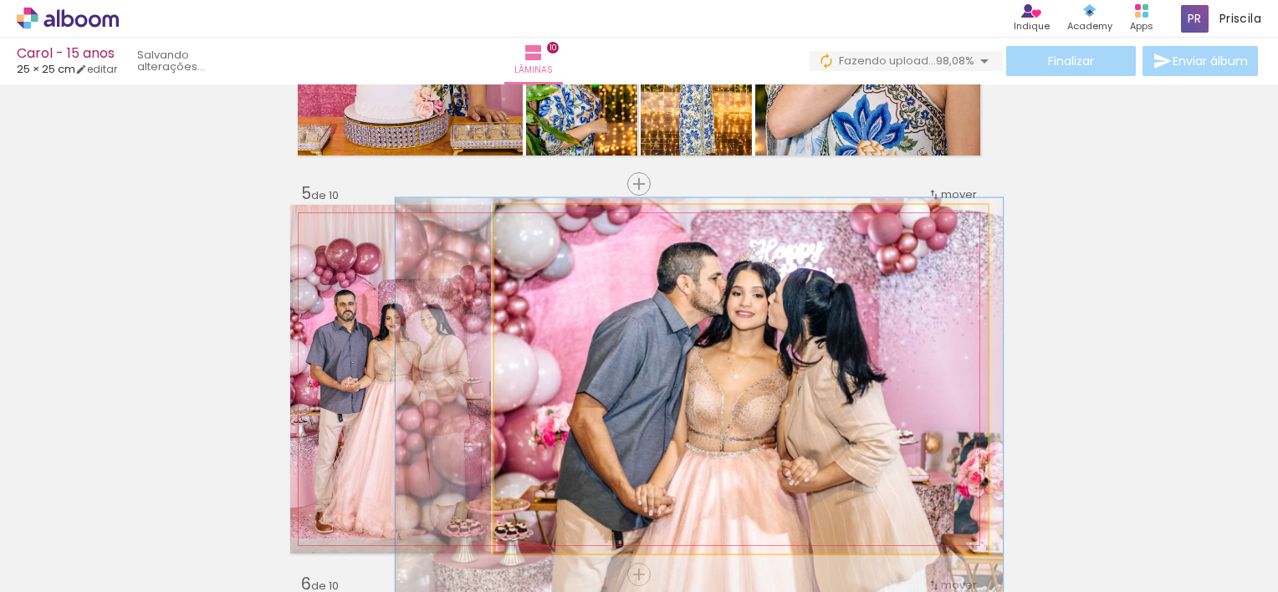
drag, startPoint x: 680, startPoint y: 369, endPoint x: 671, endPoint y: 382, distance: 16.2
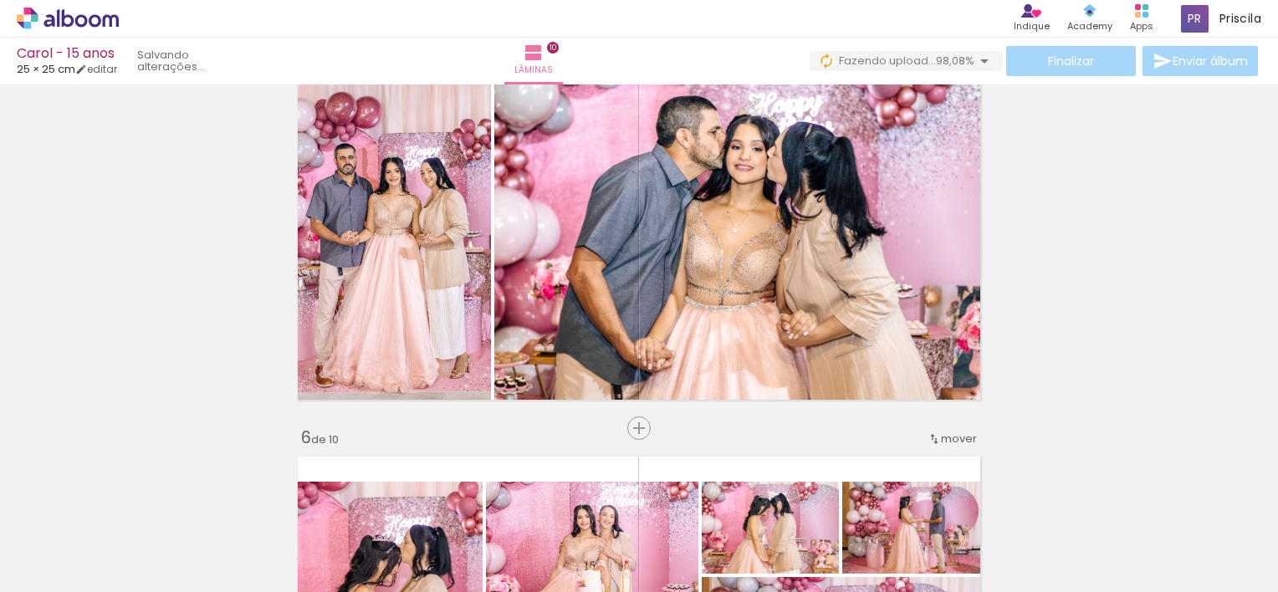
scroll to position [1643, 0]
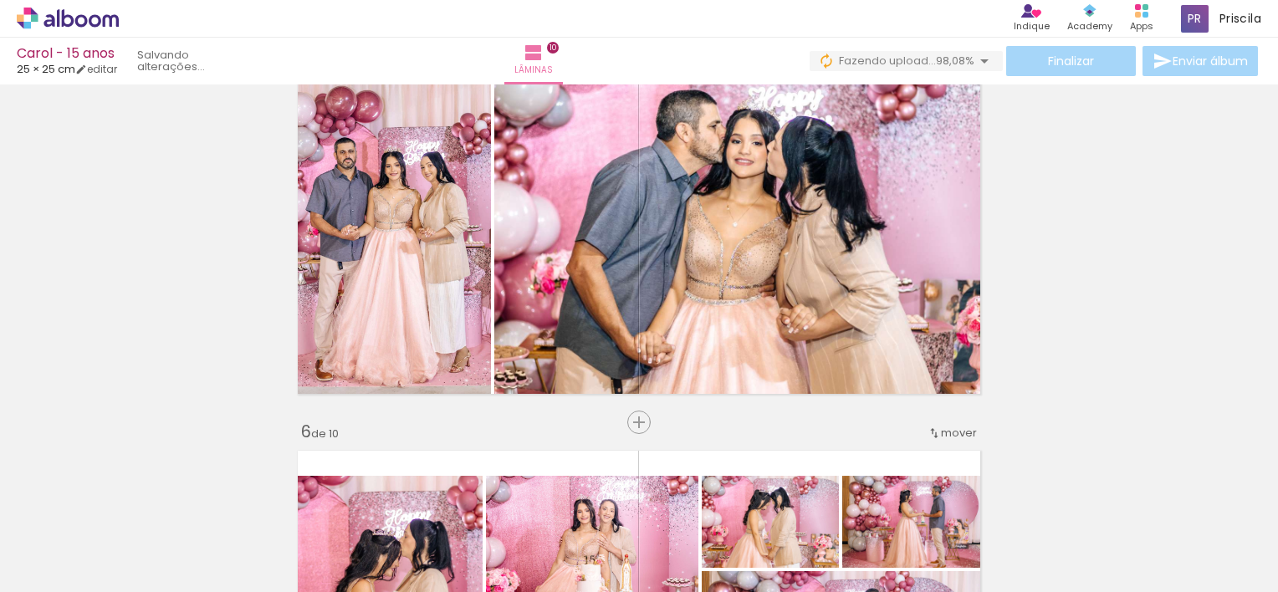
click at [1179, 271] on div "Inserir lâmina 1 de 10 Inserir lâmina 2 de 10 Inserir lâmina 3 de 10 Inserir lâ…" at bounding box center [639, 596] width 1278 height 4298
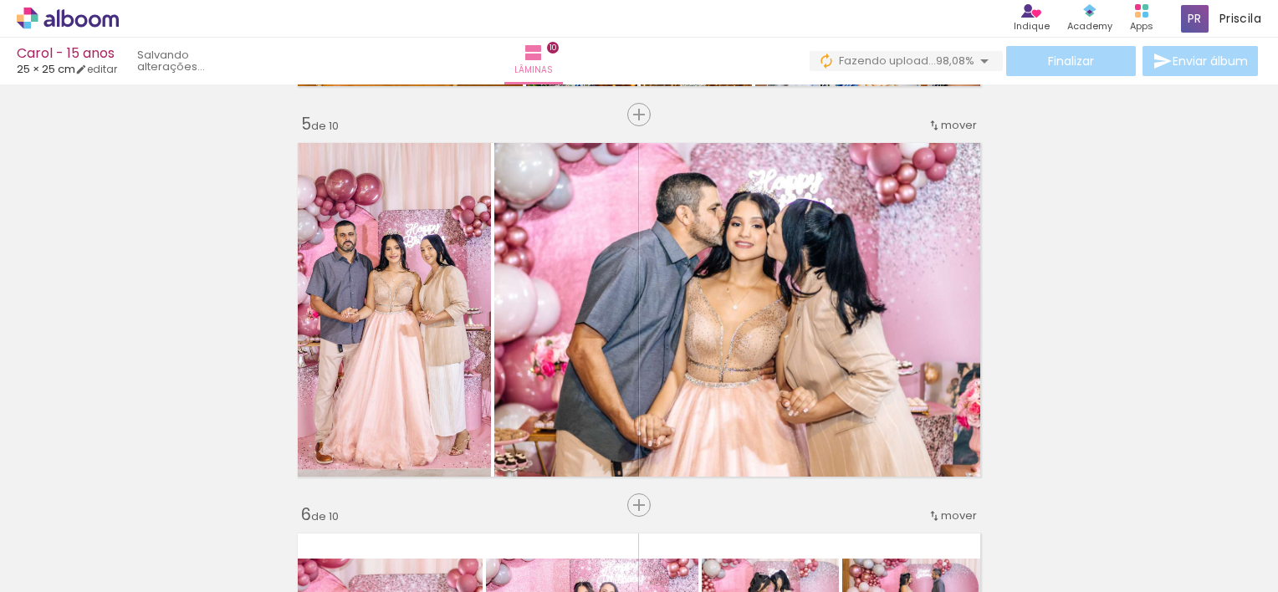
scroll to position [1573, 0]
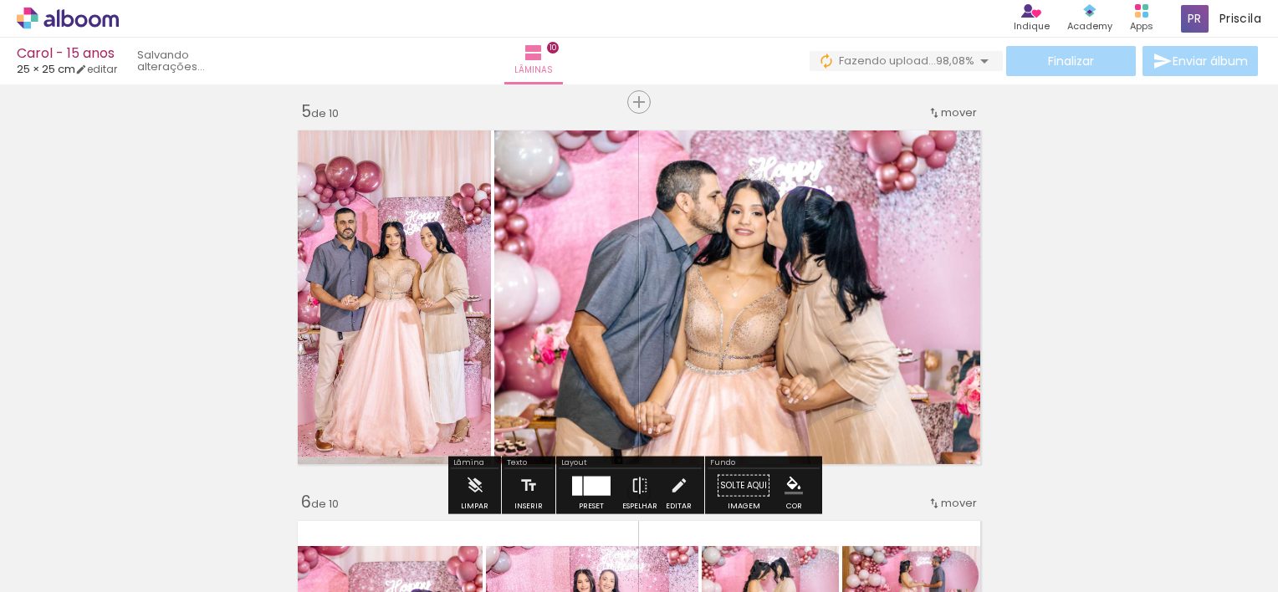
click at [43, 570] on span "Adicionar Fotos" at bounding box center [59, 569] width 50 height 18
click at [0, 0] on input "file" at bounding box center [0, 0] width 0 height 0
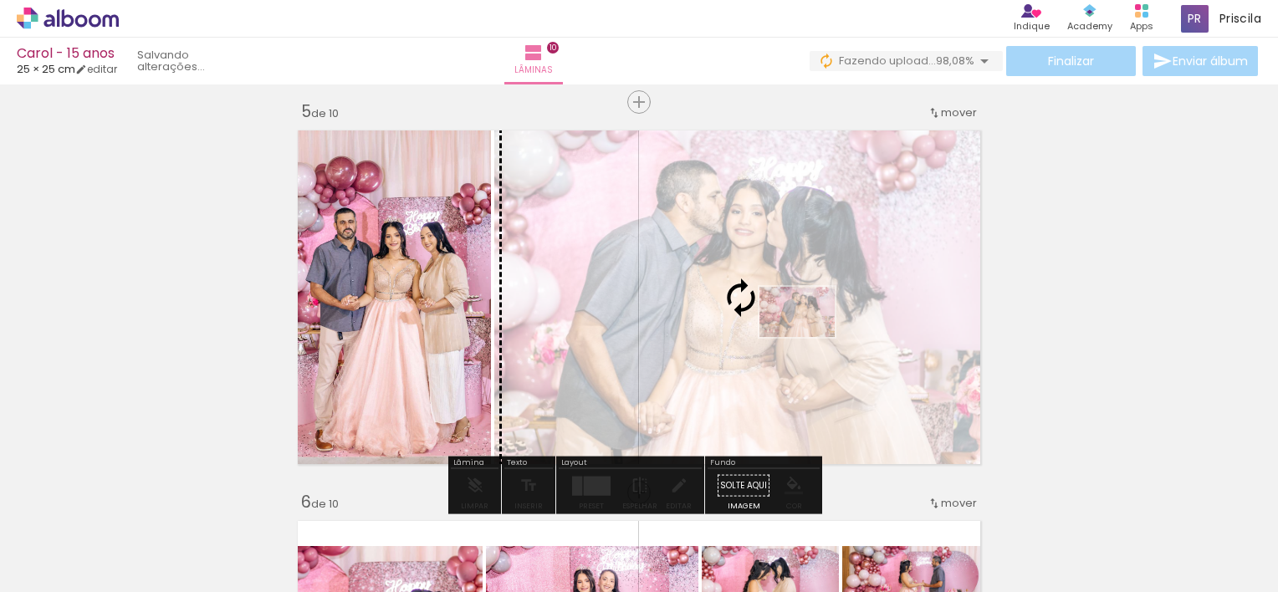
drag, startPoint x: 1226, startPoint y: 545, endPoint x: 810, endPoint y: 337, distance: 465.4
click at [810, 337] on quentale-workspace at bounding box center [639, 296] width 1278 height 592
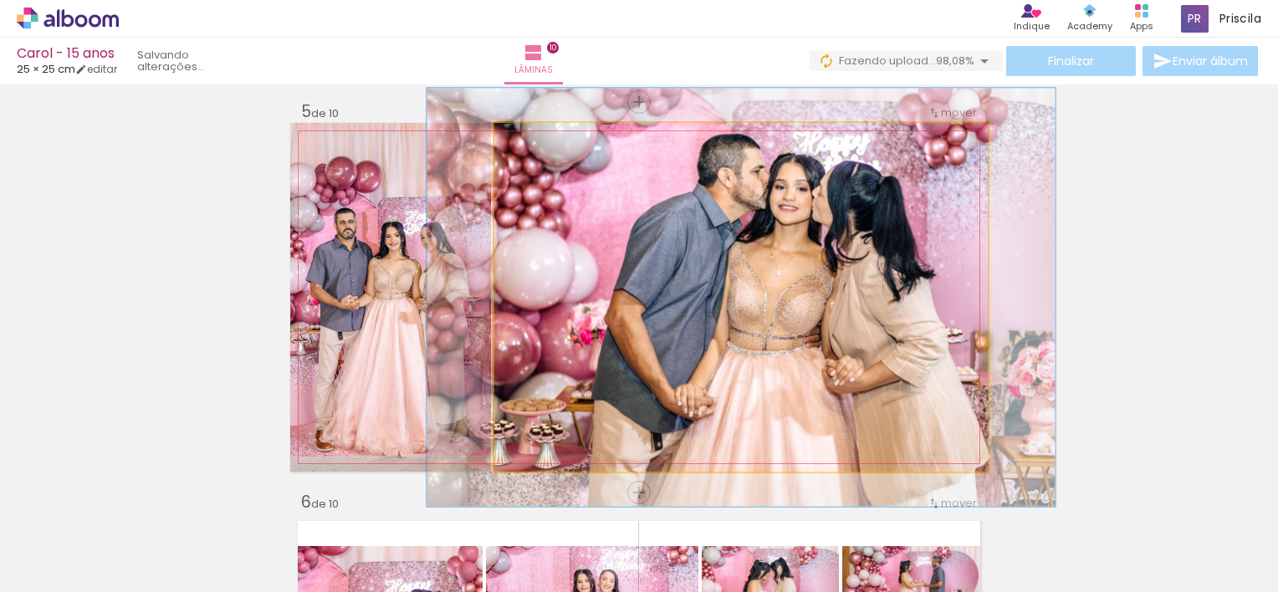
drag, startPoint x: 529, startPoint y: 142, endPoint x: 541, endPoint y: 146, distance: 12.4
type paper-slider "120"
click at [541, 146] on div at bounding box center [545, 140] width 15 height 15
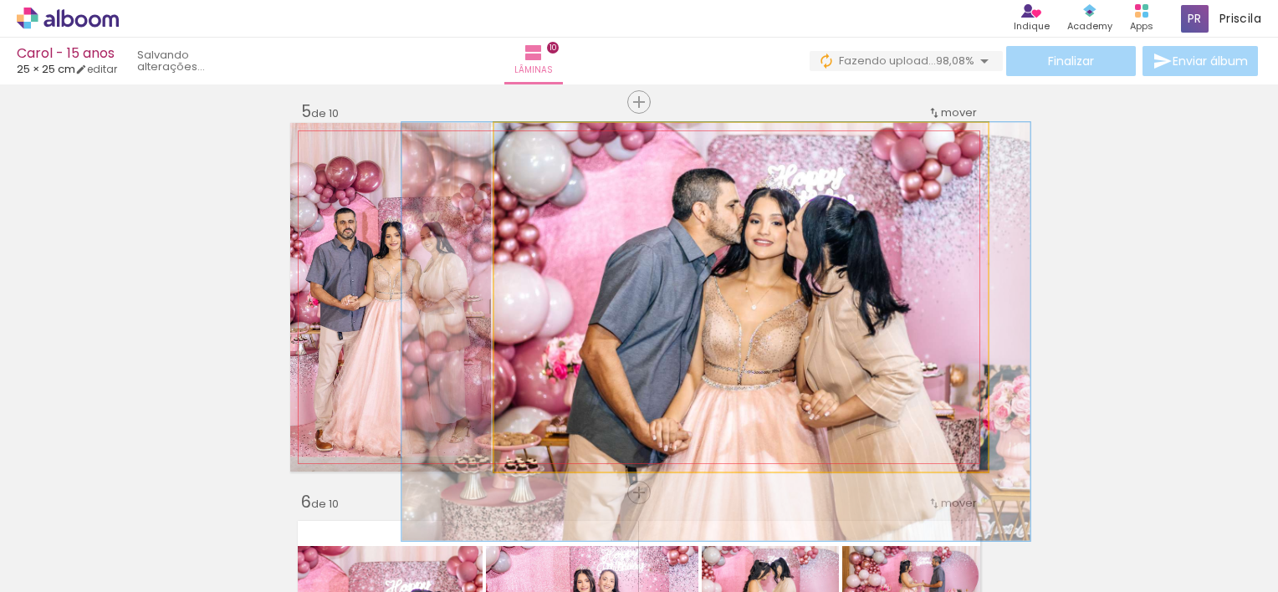
drag, startPoint x: 882, startPoint y: 286, endPoint x: 857, endPoint y: 321, distance: 43.2
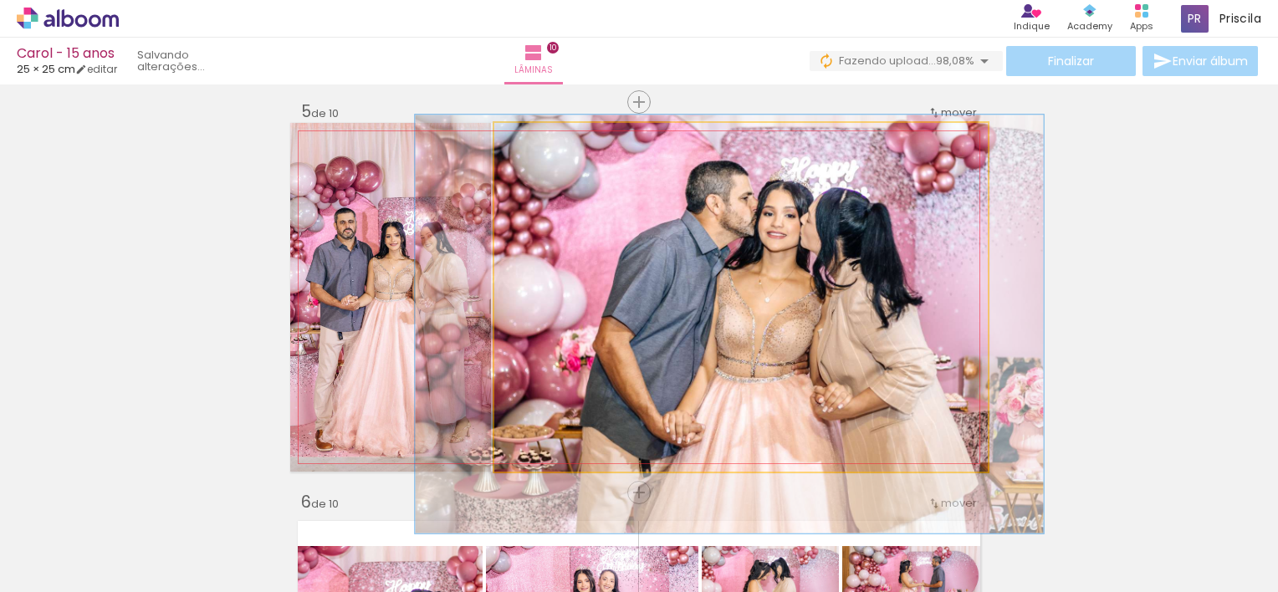
drag, startPoint x: 891, startPoint y: 289, endPoint x: 904, endPoint y: 281, distance: 15.4
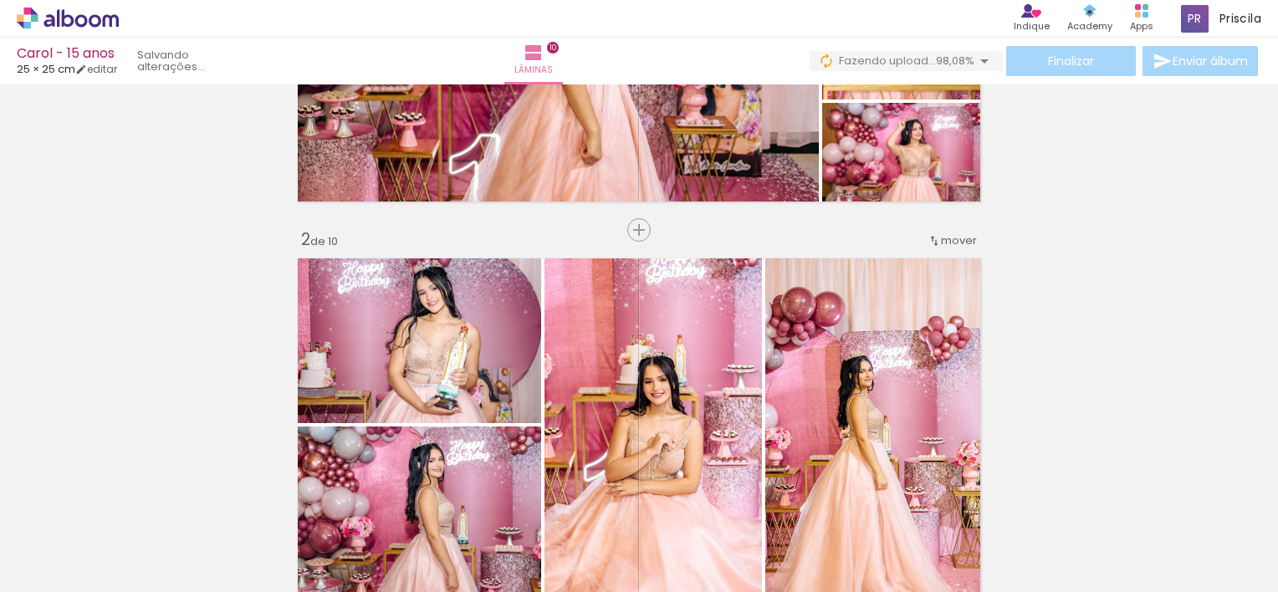
scroll to position [253, 0]
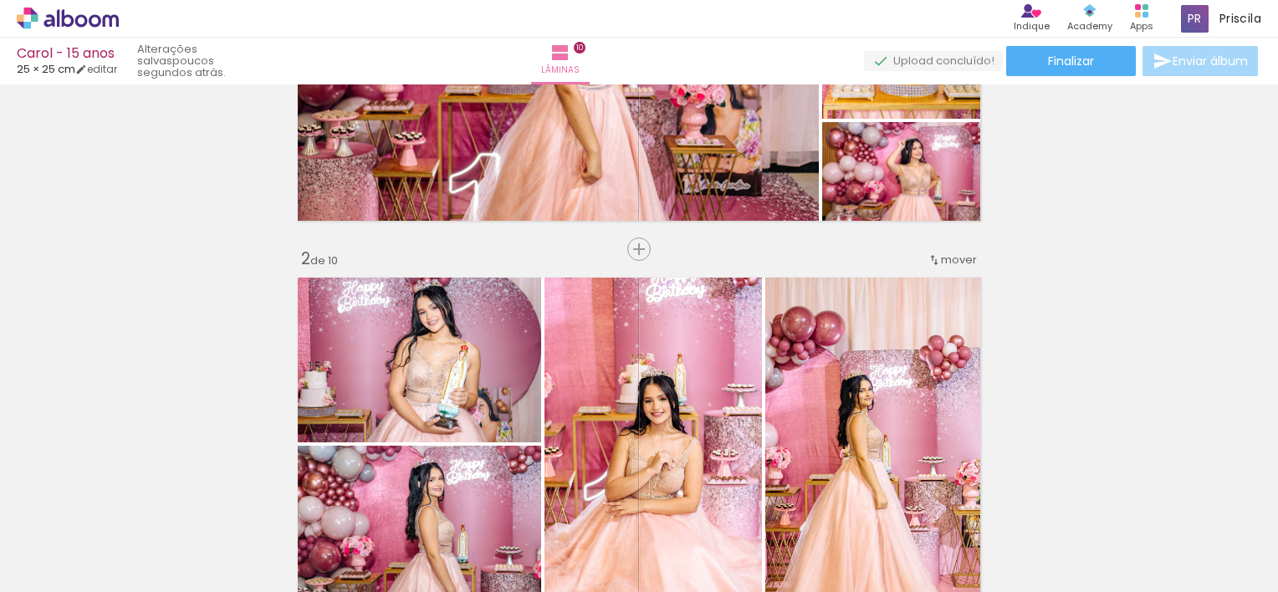
scroll to position [0, 3735]
click at [1079, 67] on span "Finalizar" at bounding box center [1071, 61] width 46 height 12
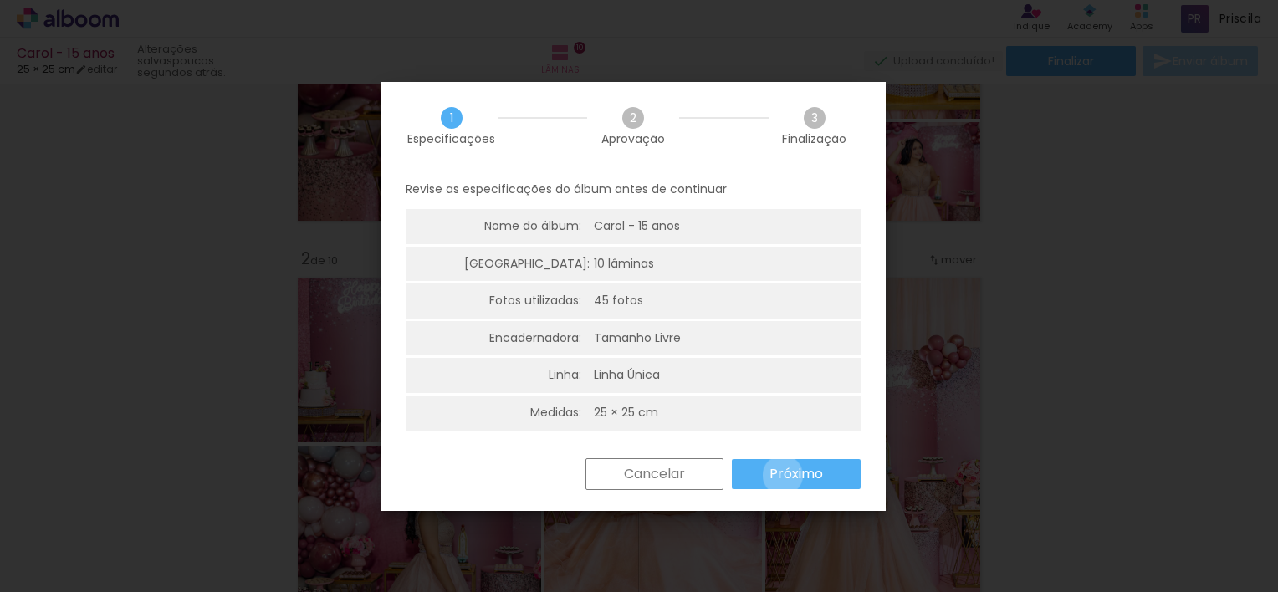
click at [0, 0] on slot "Próximo" at bounding box center [0, 0] width 0 height 0
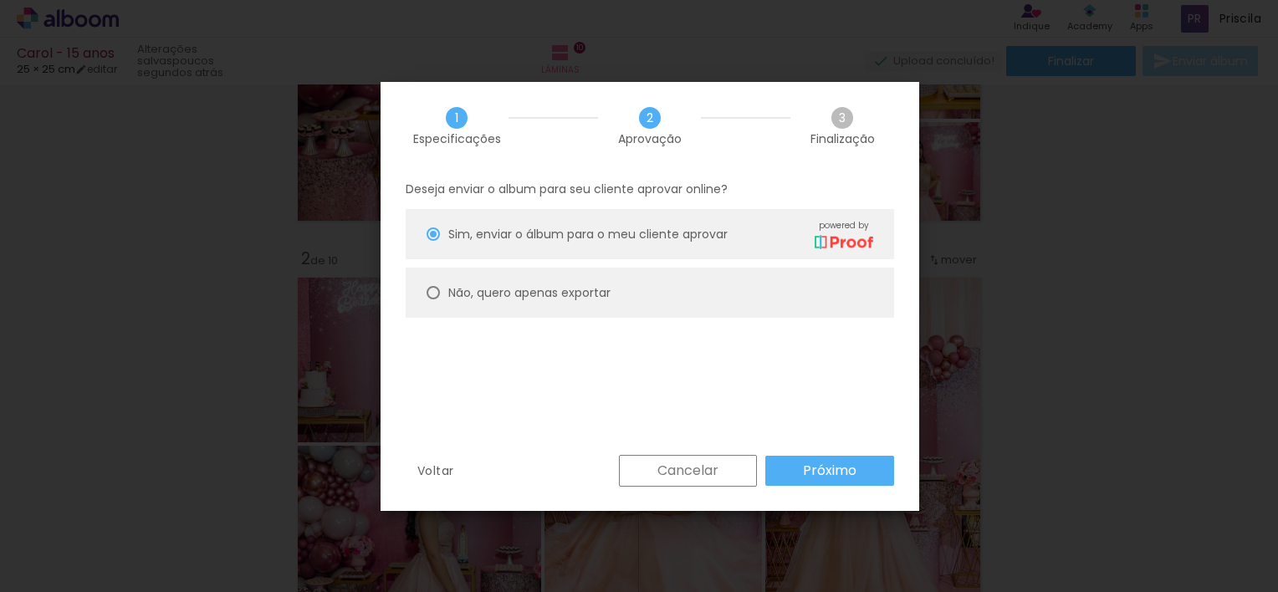
click at [611, 293] on div "Não, quero apenas exportar" at bounding box center [529, 293] width 162 height 18
type paper-radio-button "on"
click at [0, 0] on slot "Próximo" at bounding box center [0, 0] width 0 height 0
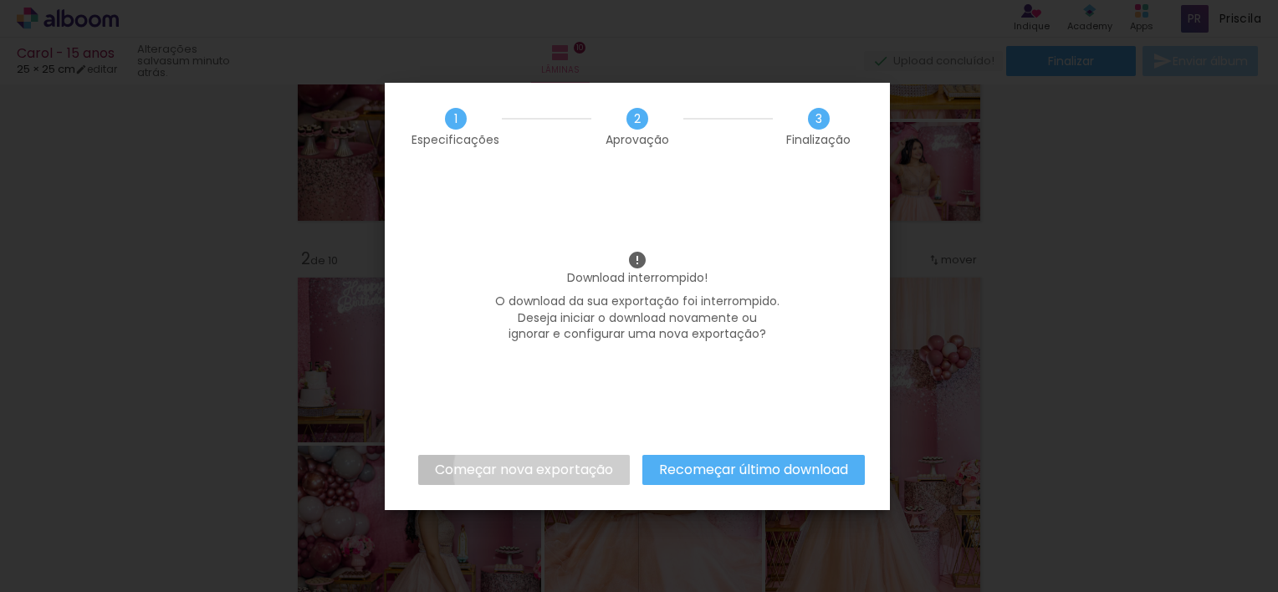
click at [0, 0] on slot "Começar nova exportação" at bounding box center [0, 0] width 0 height 0
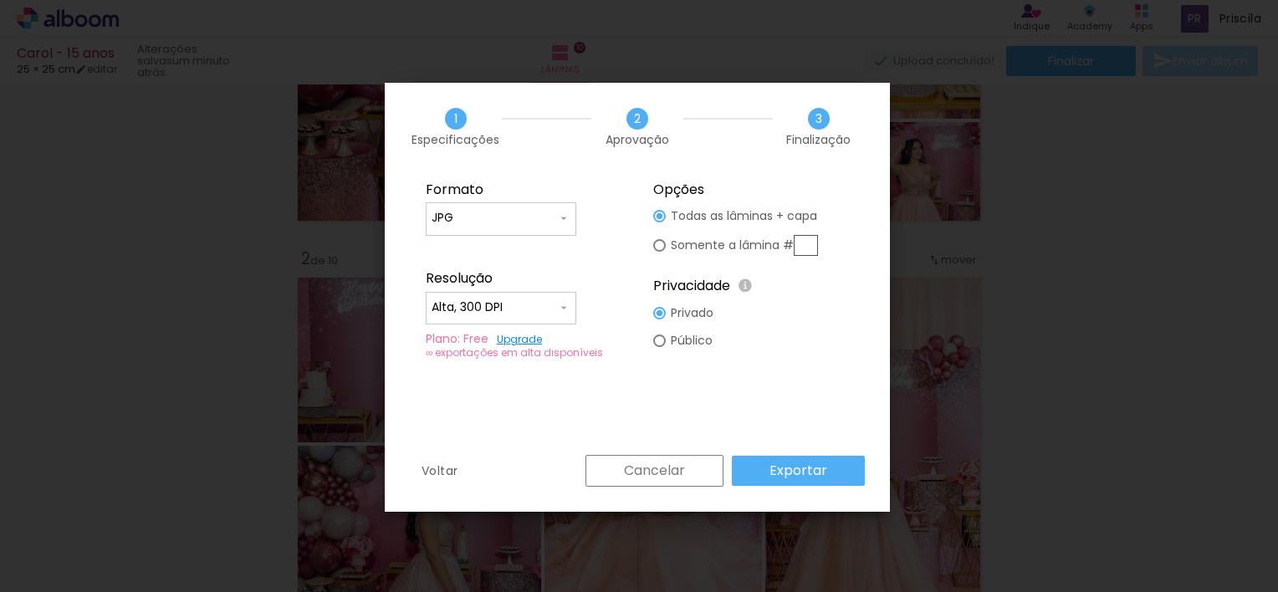
click at [790, 458] on paper-button "Exportar" at bounding box center [798, 471] width 133 height 30
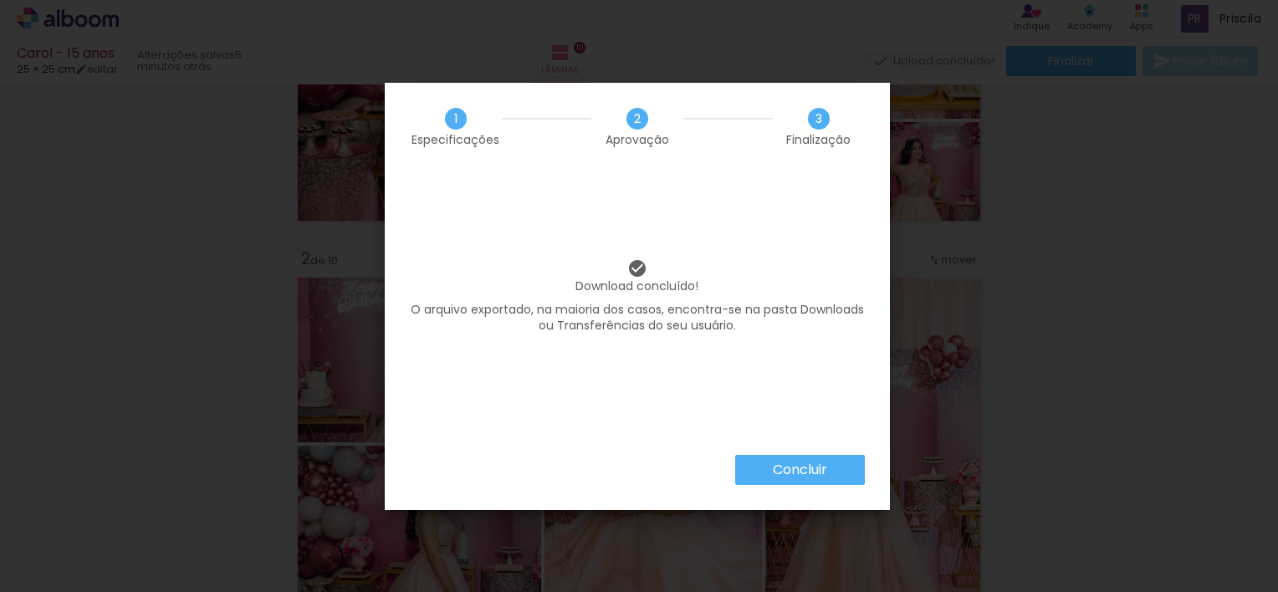
scroll to position [0, 3735]
click at [0, 0] on slot "Concluir" at bounding box center [0, 0] width 0 height 0
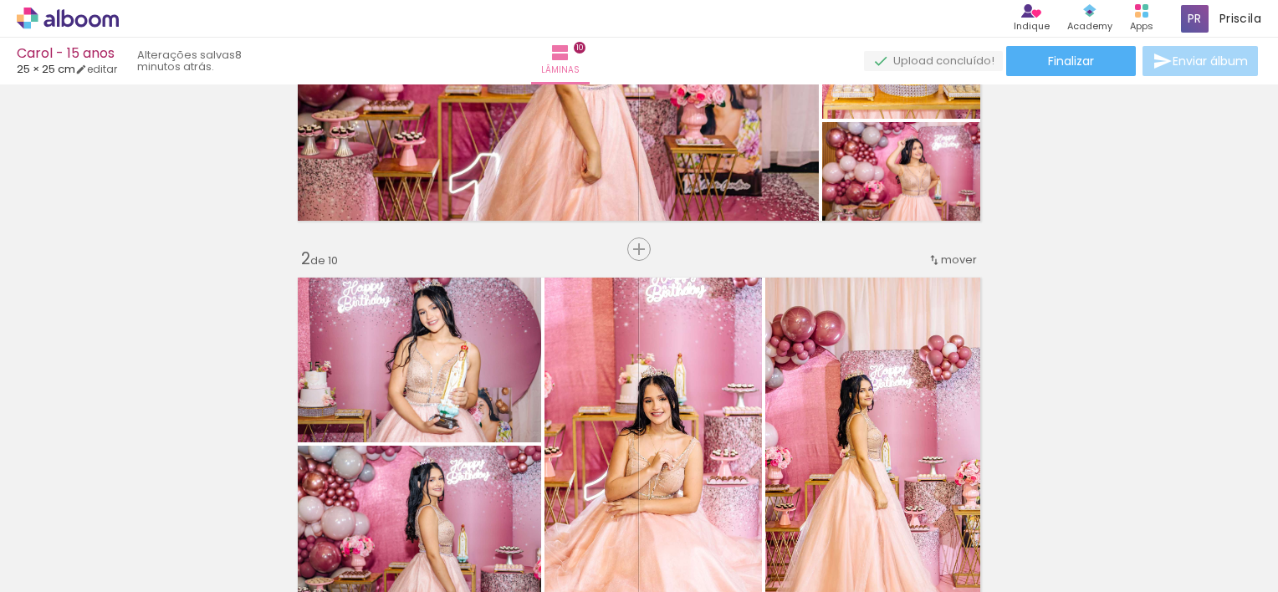
scroll to position [0, 3735]
